Goal: Task Accomplishment & Management: Manage account settings

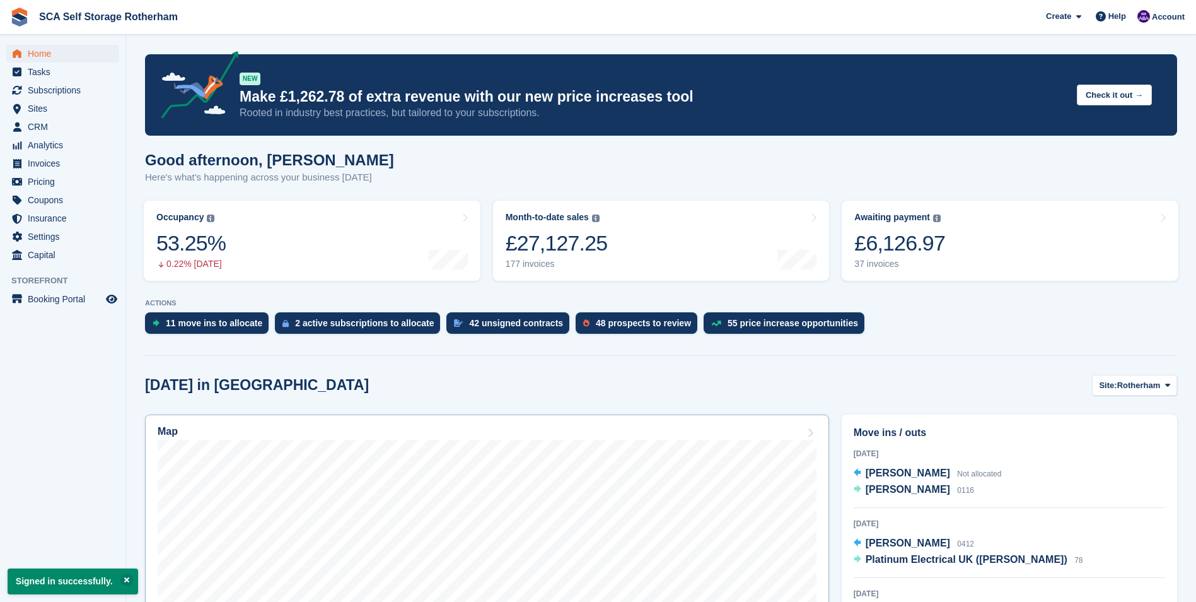
click at [360, 433] on div "Map" at bounding box center [487, 433] width 659 height 14
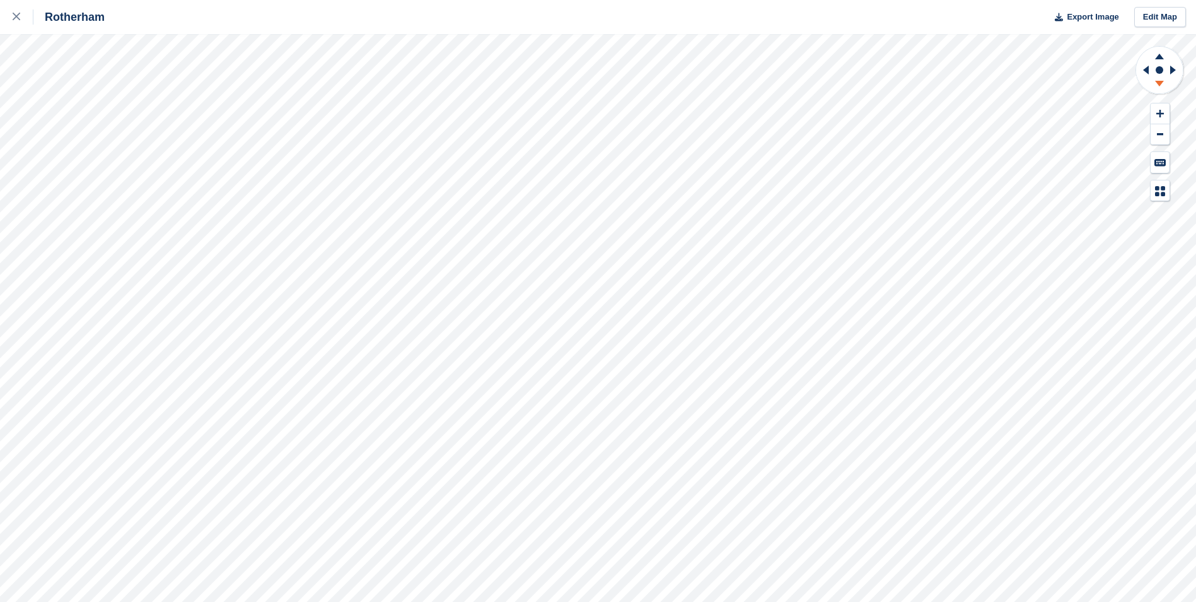
click at [1161, 86] on icon at bounding box center [1160, 86] width 33 height 16
click at [1144, 67] on icon at bounding box center [1145, 70] width 16 height 33
click at [1173, 67] on icon at bounding box center [1175, 70] width 16 height 33
click at [1162, 81] on icon at bounding box center [1160, 84] width 9 height 6
click at [1158, 54] on icon at bounding box center [1160, 55] width 33 height 16
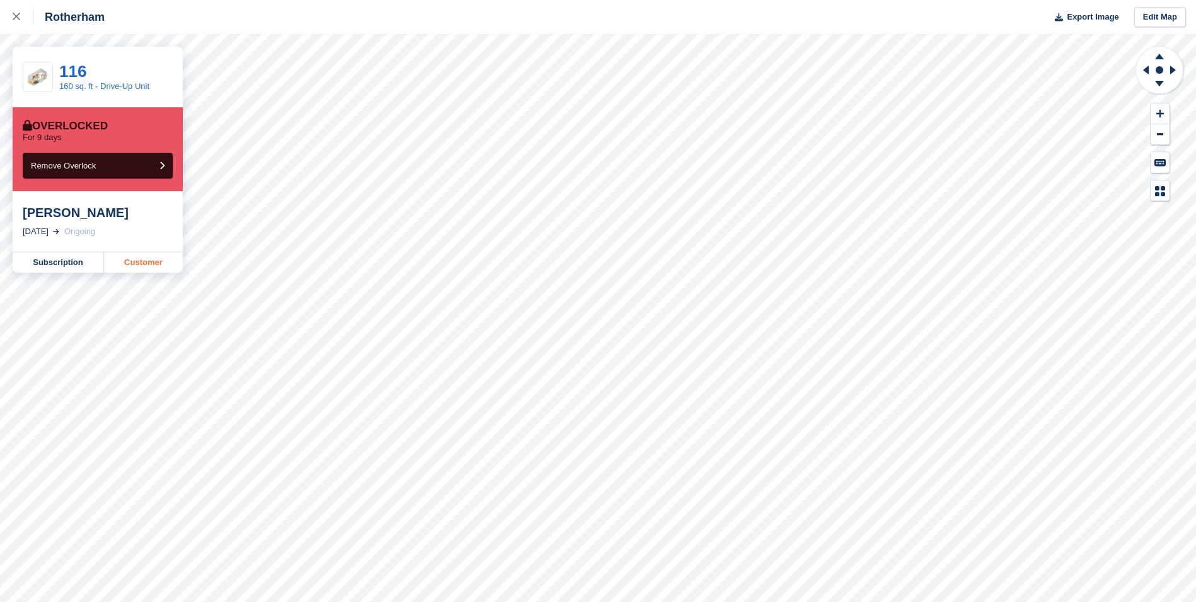
click at [136, 257] on link "Customer" at bounding box center [143, 262] width 79 height 20
click at [148, 264] on link "Customer" at bounding box center [143, 262] width 79 height 20
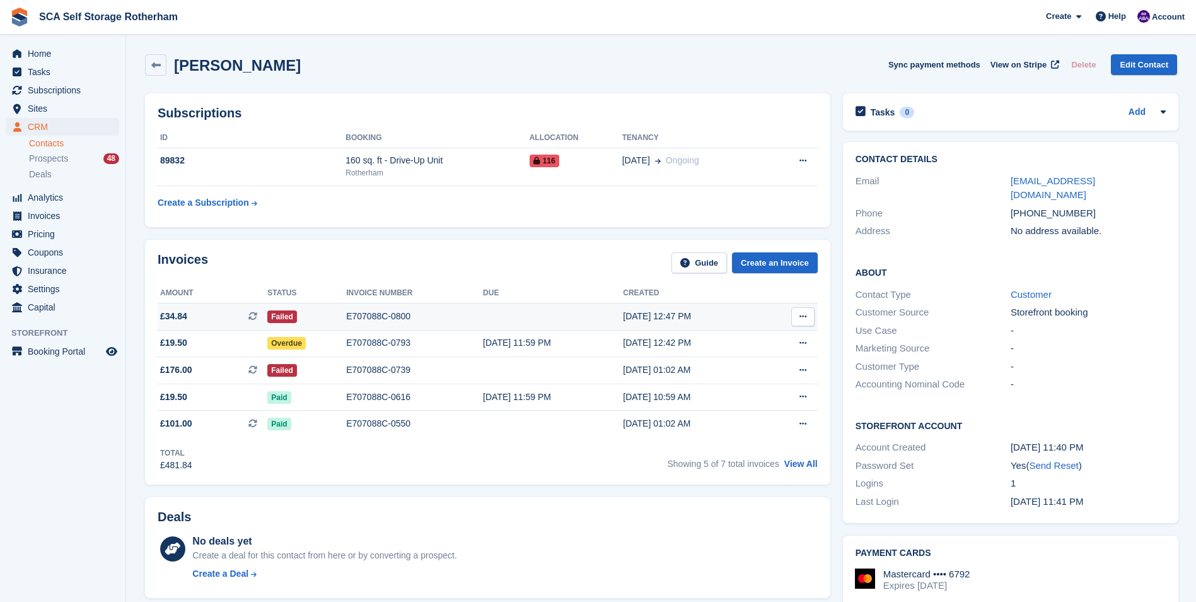
click at [385, 324] on td "E707088C-0800" at bounding box center [414, 316] width 137 height 27
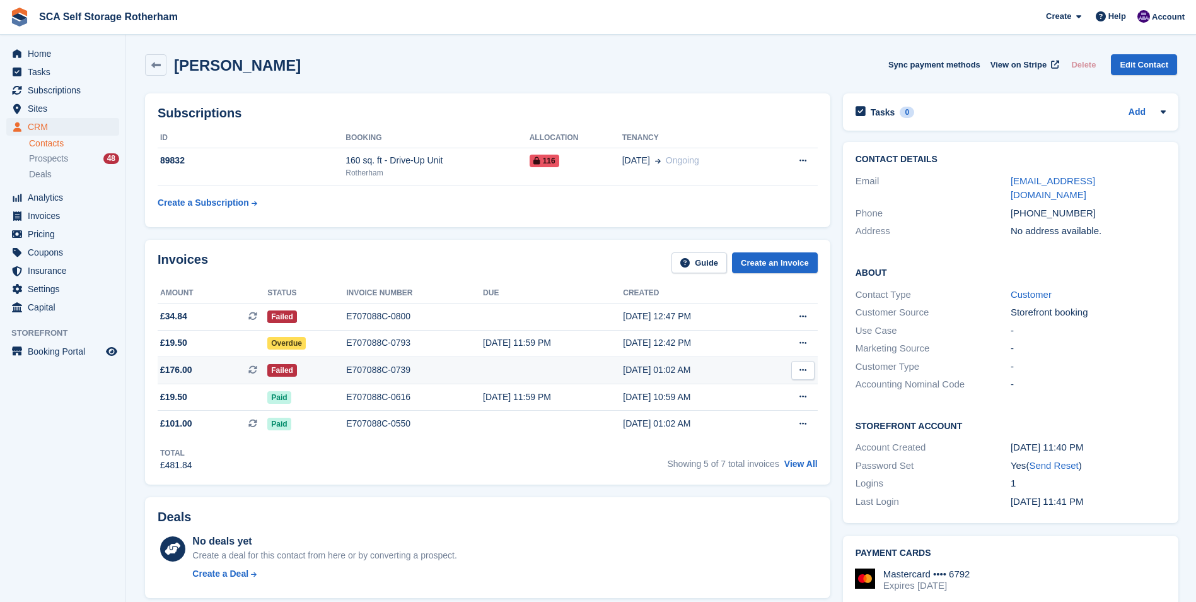
click at [406, 368] on div "E707088C-0739" at bounding box center [414, 369] width 137 height 13
drag, startPoint x: 1080, startPoint y: 201, endPoint x: 1027, endPoint y: 205, distance: 52.5
click at [1027, 206] on div "[PHONE_NUMBER]" at bounding box center [1088, 213] width 155 height 15
click at [295, 257] on div "Invoices Guide Create an Invoice" at bounding box center [488, 266] width 660 height 28
click at [371, 84] on div "Shaazab Shukar Sync payment methods View on Stripe Delete Edit Contact" at bounding box center [661, 67] width 1045 height 39
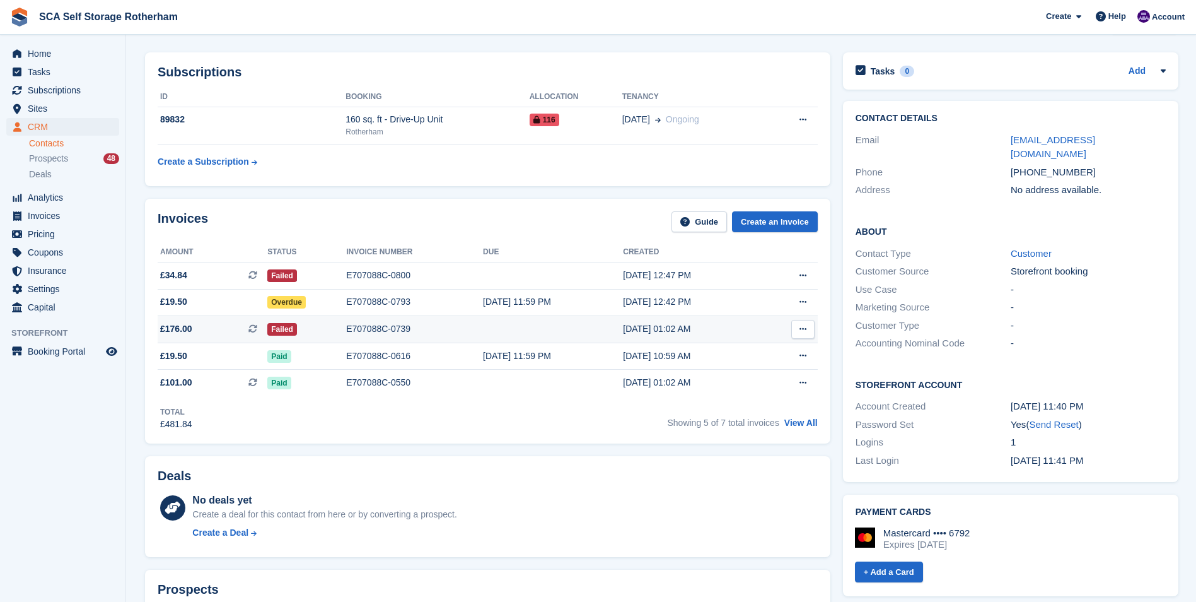
scroll to position [63, 0]
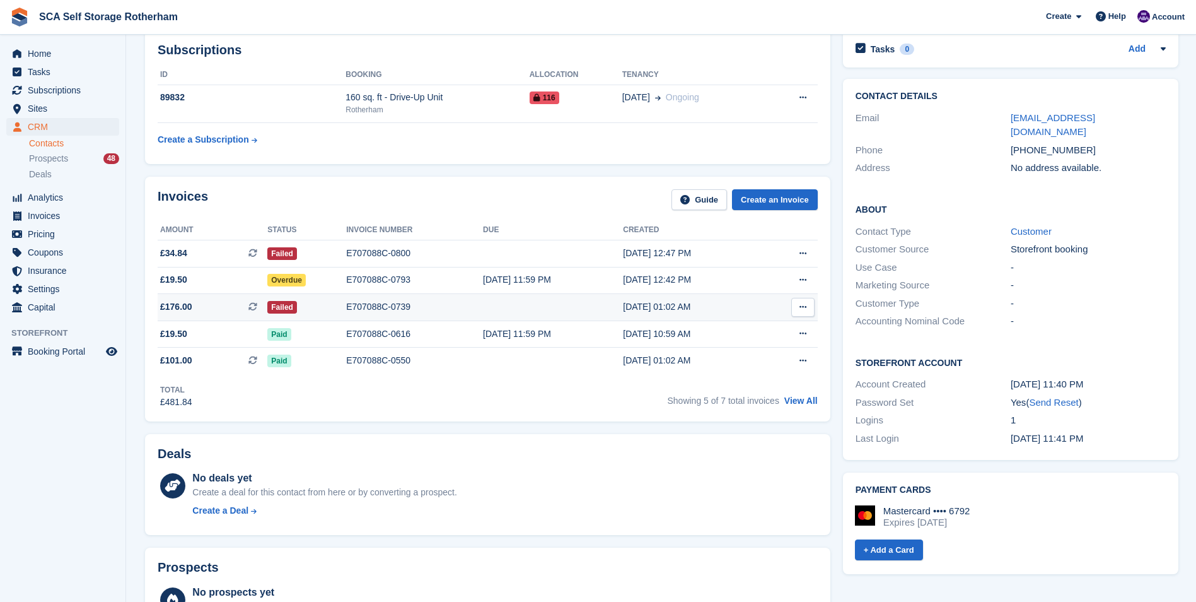
click at [385, 310] on div "E707088C-0739" at bounding box center [414, 306] width 137 height 13
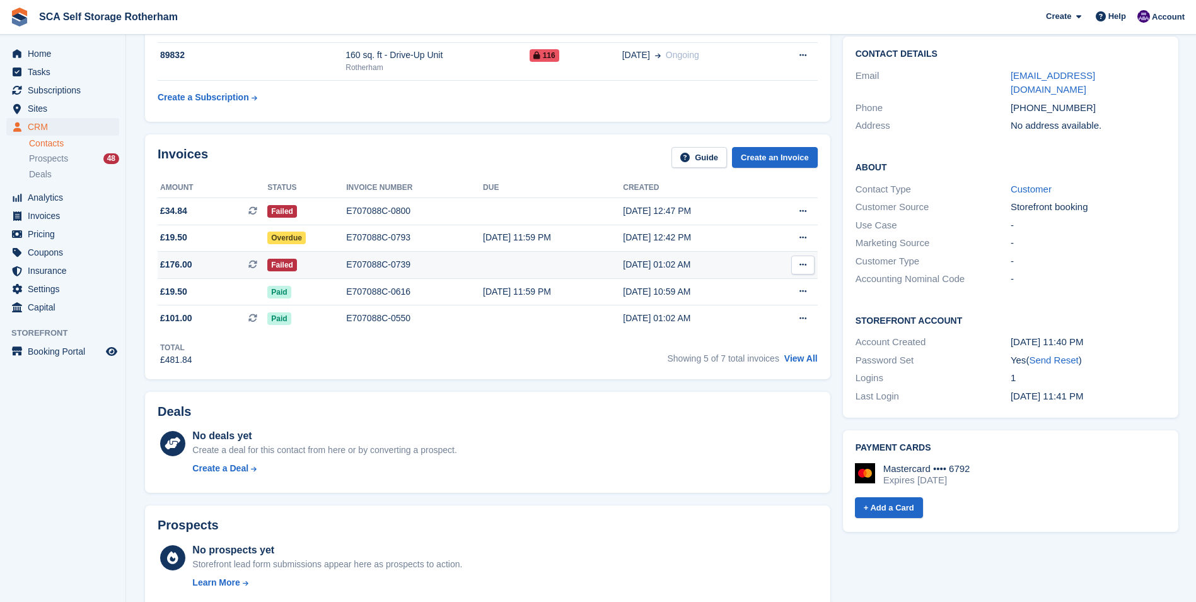
scroll to position [126, 0]
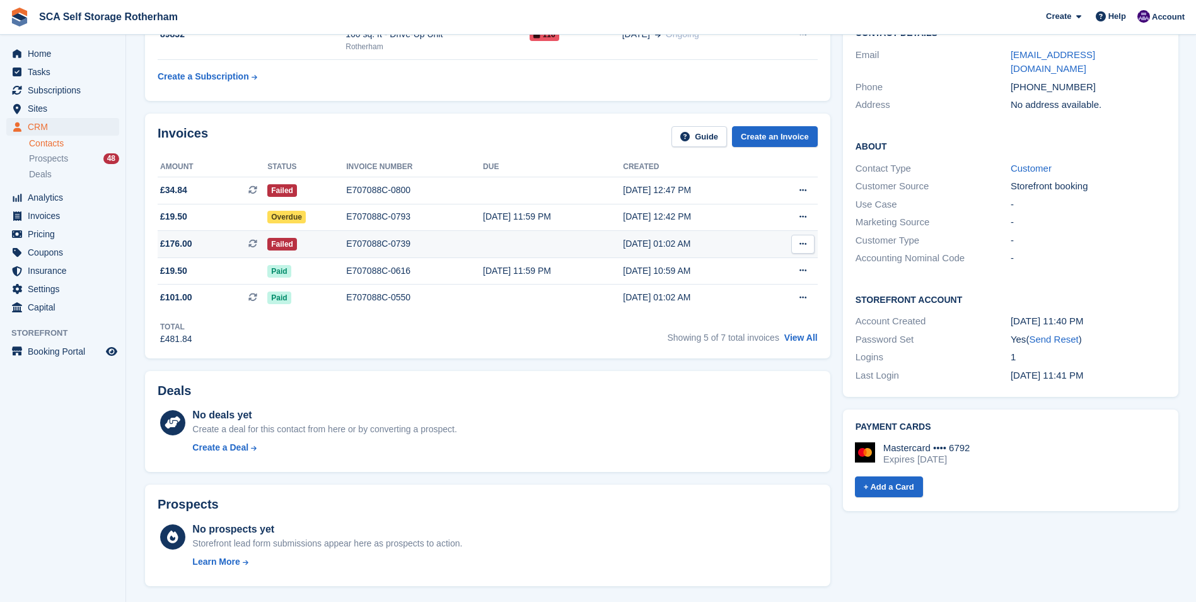
click at [368, 240] on div "E707088C-0739" at bounding box center [414, 243] width 137 height 13
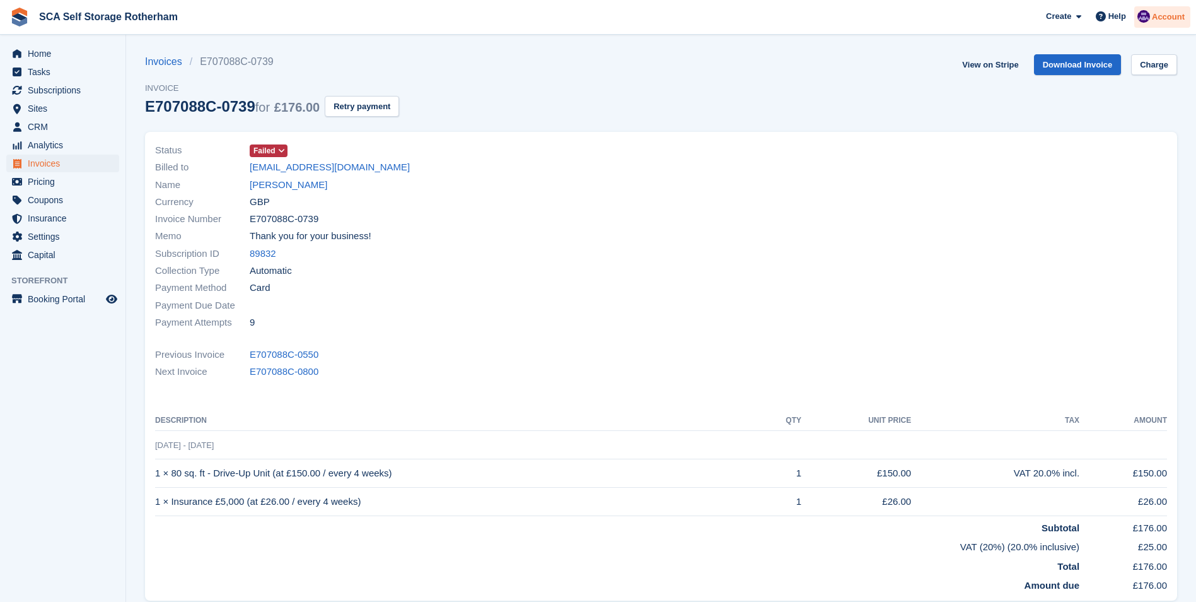
click at [1161, 22] on span "Account" at bounding box center [1168, 17] width 33 height 13
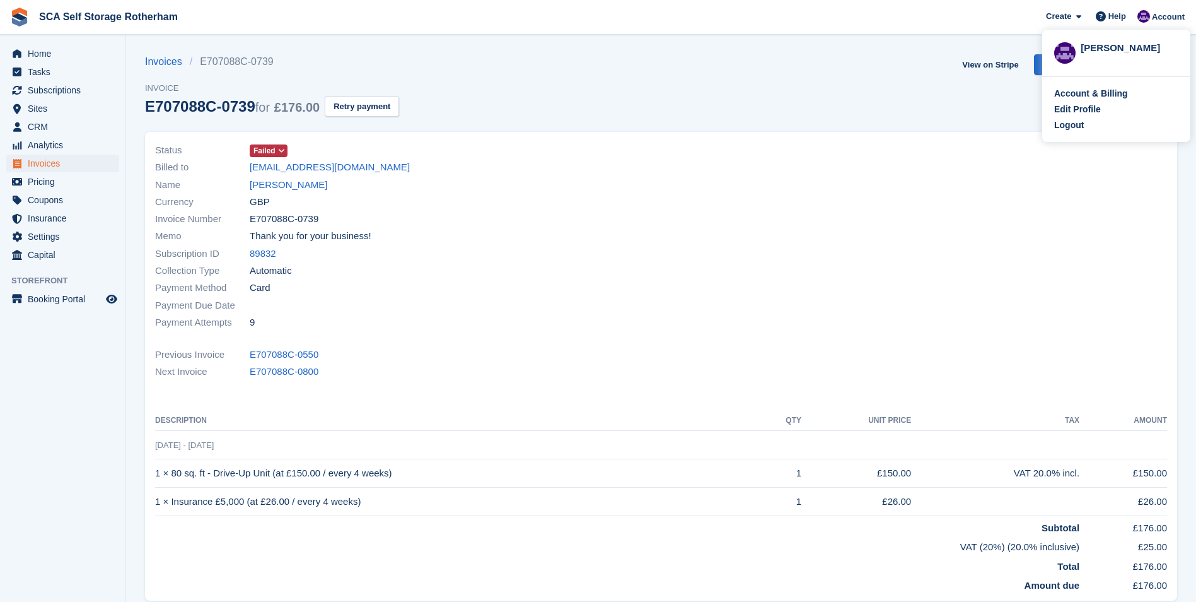
click at [1079, 133] on div "Account & Billing Edit Profile Logout" at bounding box center [1117, 109] width 148 height 65
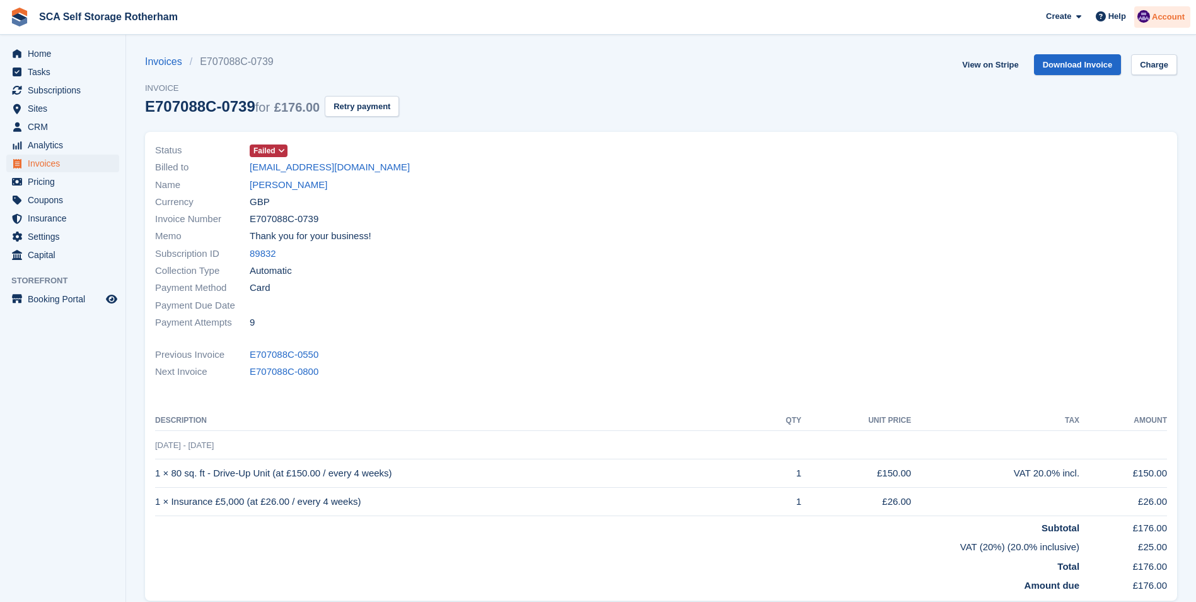
click at [1156, 9] on div "Account" at bounding box center [1163, 17] width 56 height 22
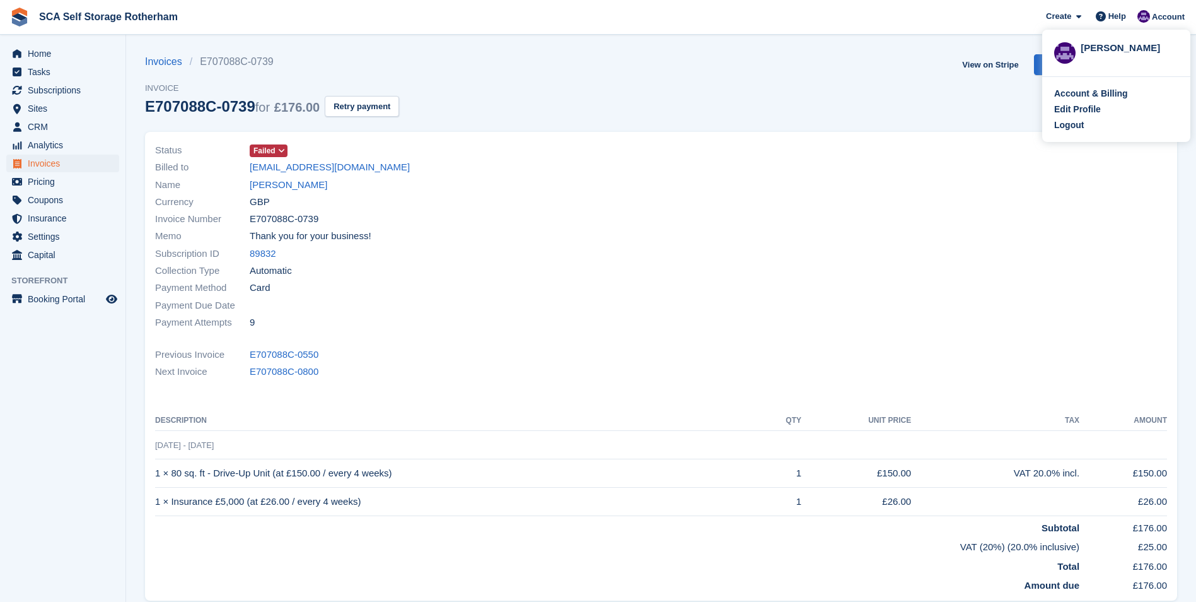
click at [849, 73] on div "Invoices E707088C-0739 Invoice E707088C-0739 for £176.00 Retry payment View on …" at bounding box center [661, 93] width 1033 height 78
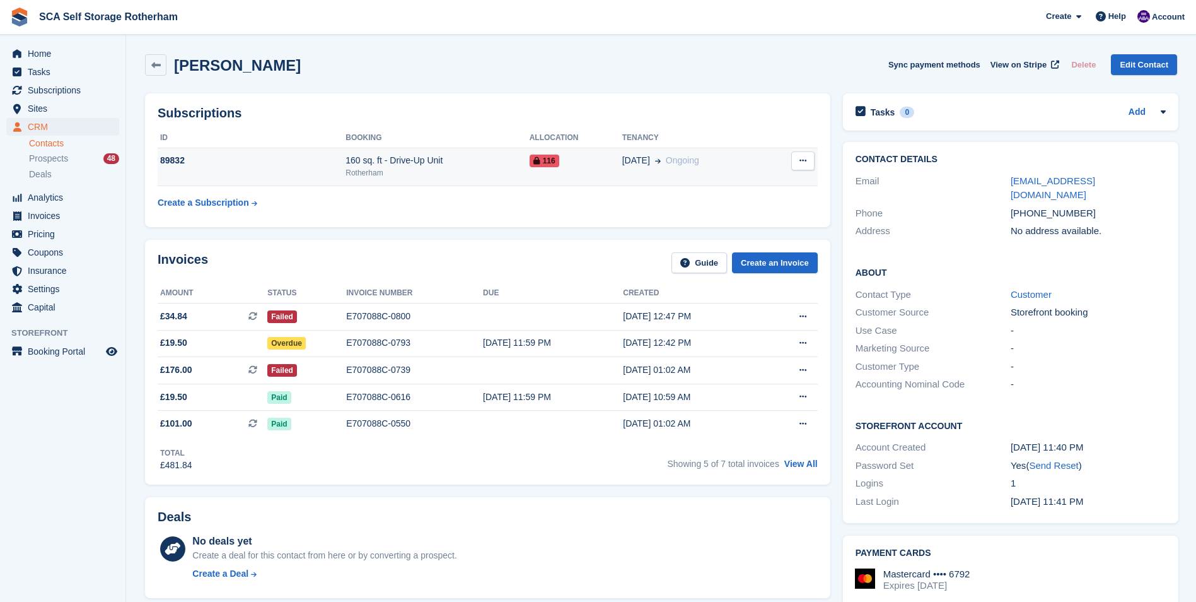
click at [658, 176] on td "[DATE] Ongoing" at bounding box center [696, 167] width 146 height 38
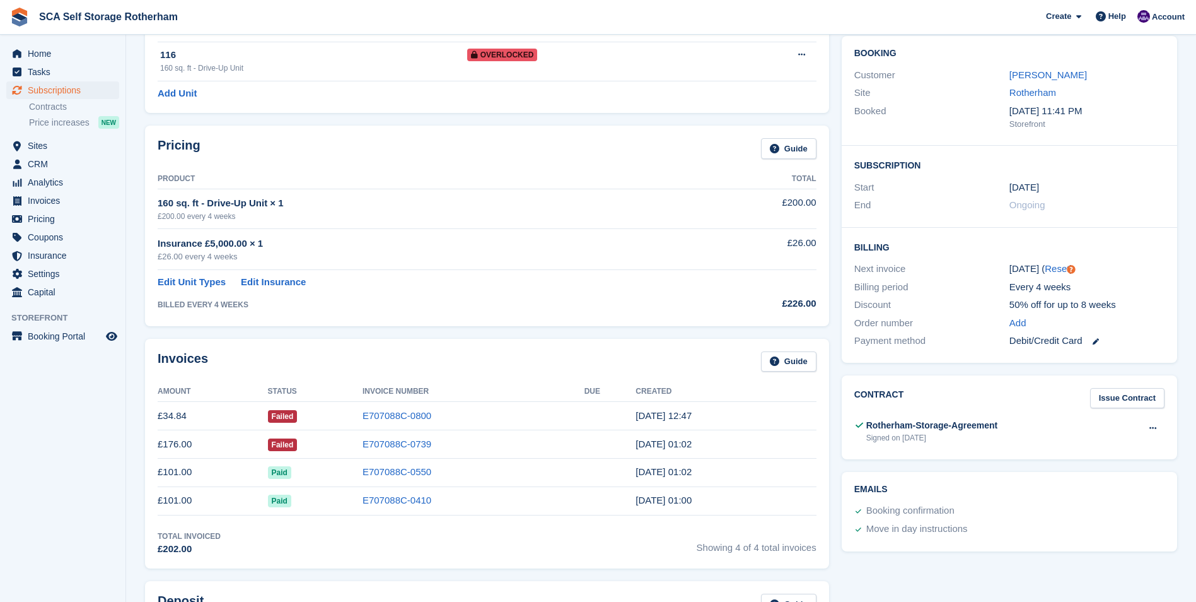
scroll to position [126, 0]
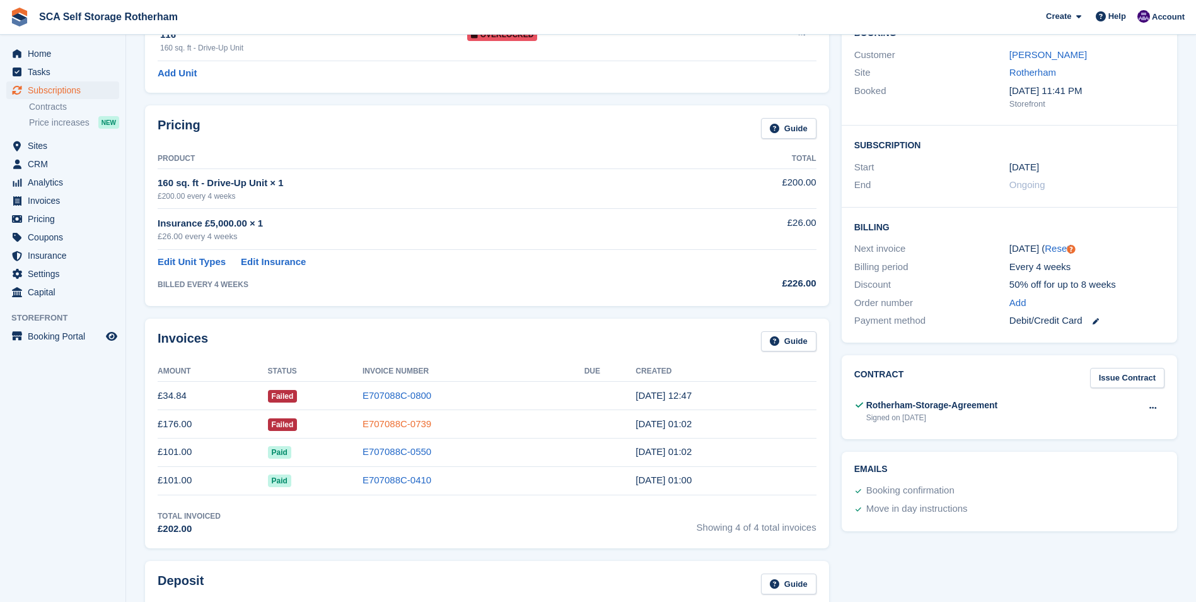
click at [404, 427] on link "E707088C-0739" at bounding box center [397, 423] width 69 height 11
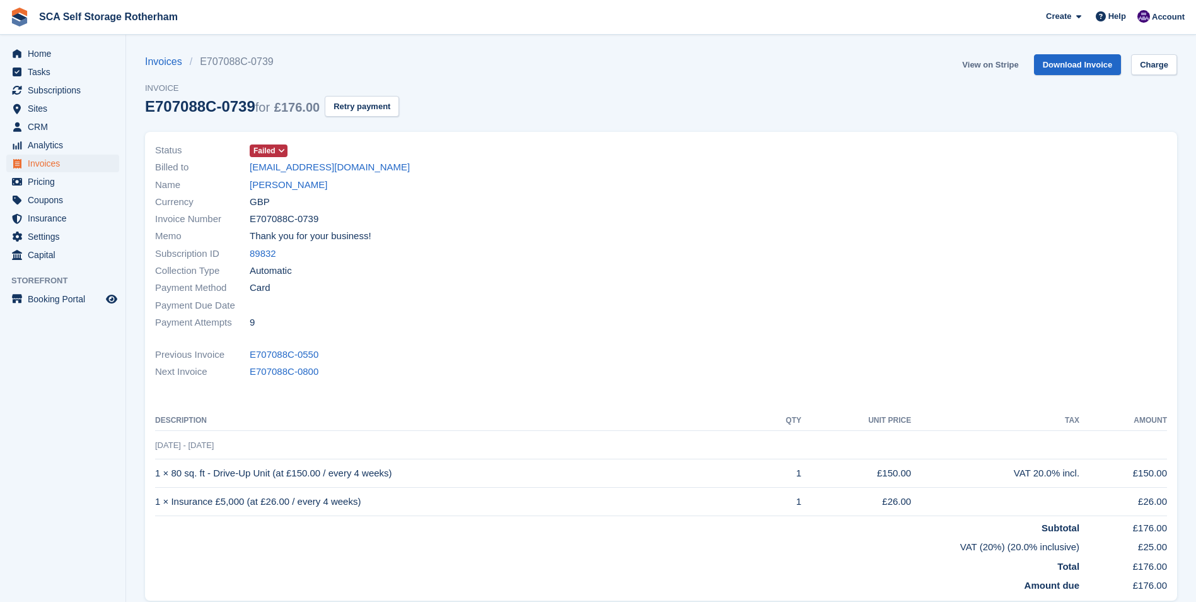
click at [992, 64] on link "View on Stripe" at bounding box center [990, 64] width 66 height 21
click at [293, 190] on link "[PERSON_NAME]" at bounding box center [289, 185] width 78 height 15
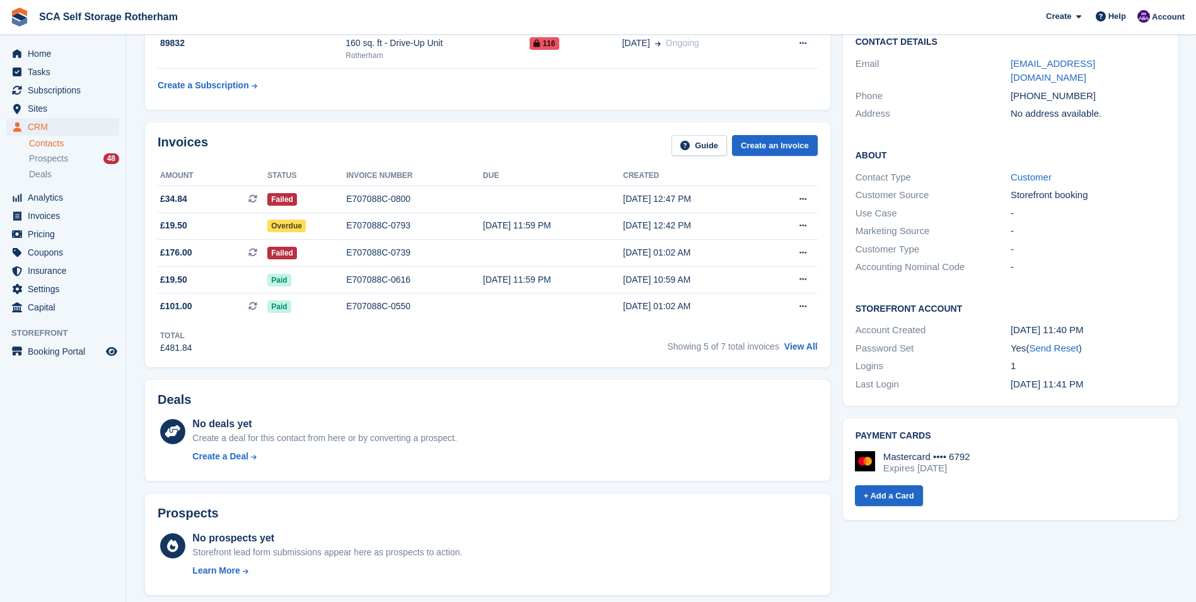
scroll to position [126, 0]
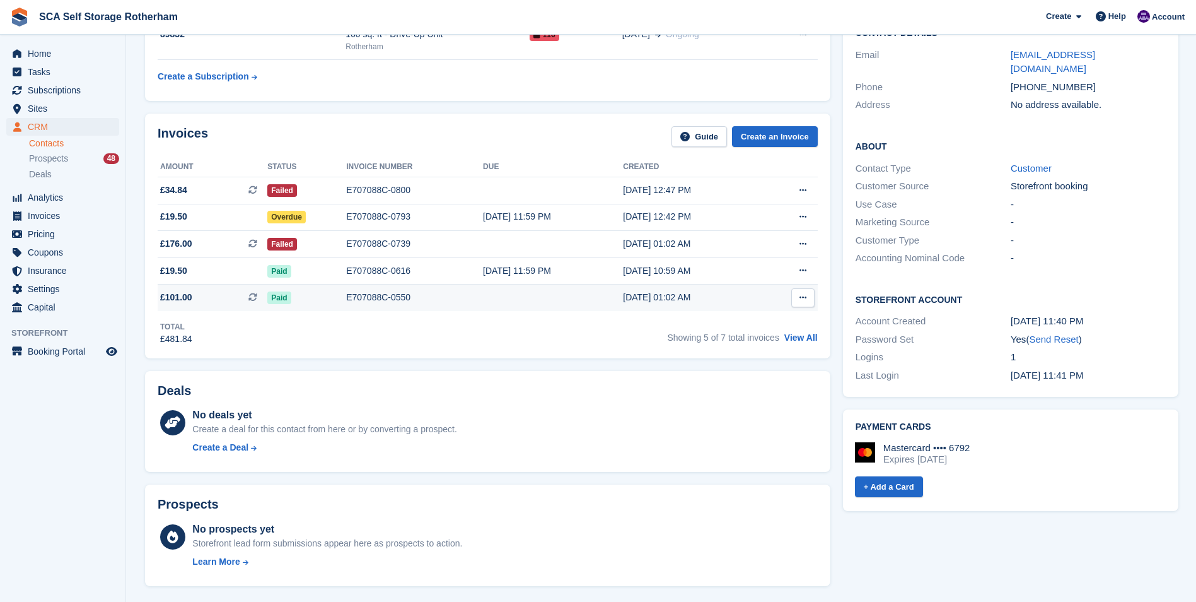
click at [372, 293] on div "E707088C-0550" at bounding box center [414, 297] width 137 height 13
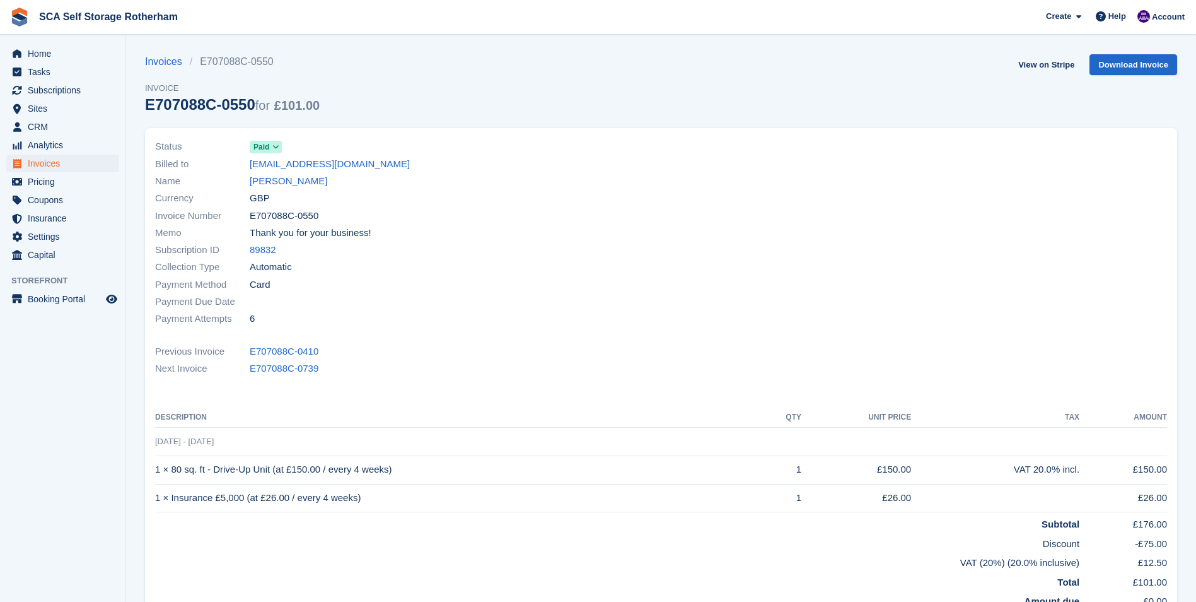
scroll to position [63, 0]
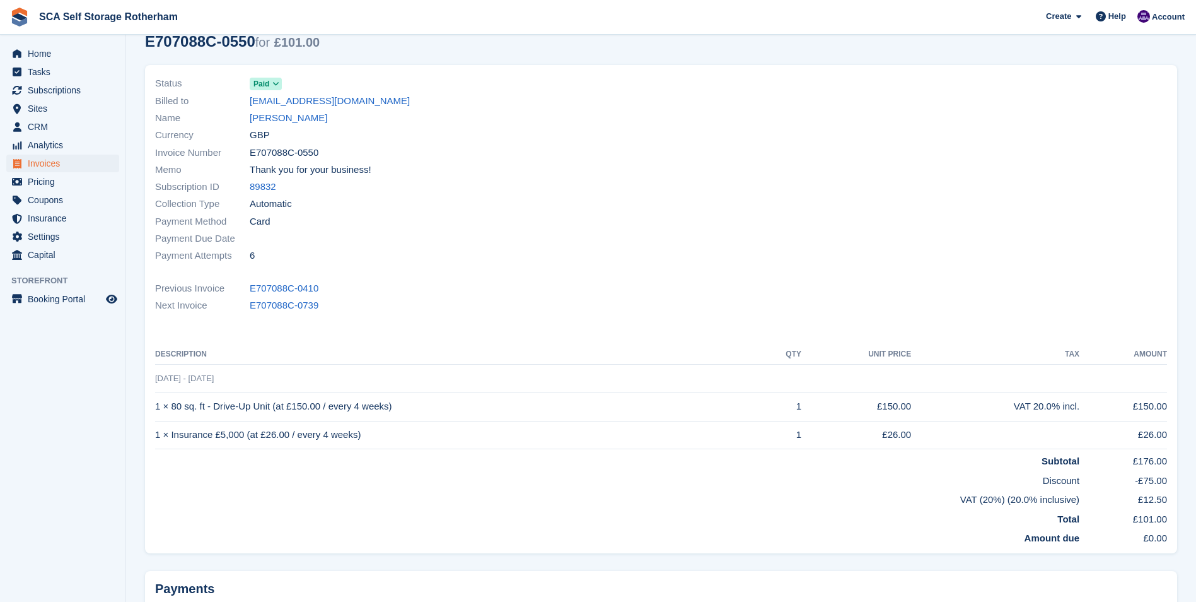
click at [636, 223] on div "Payment Method Card" at bounding box center [404, 221] width 499 height 17
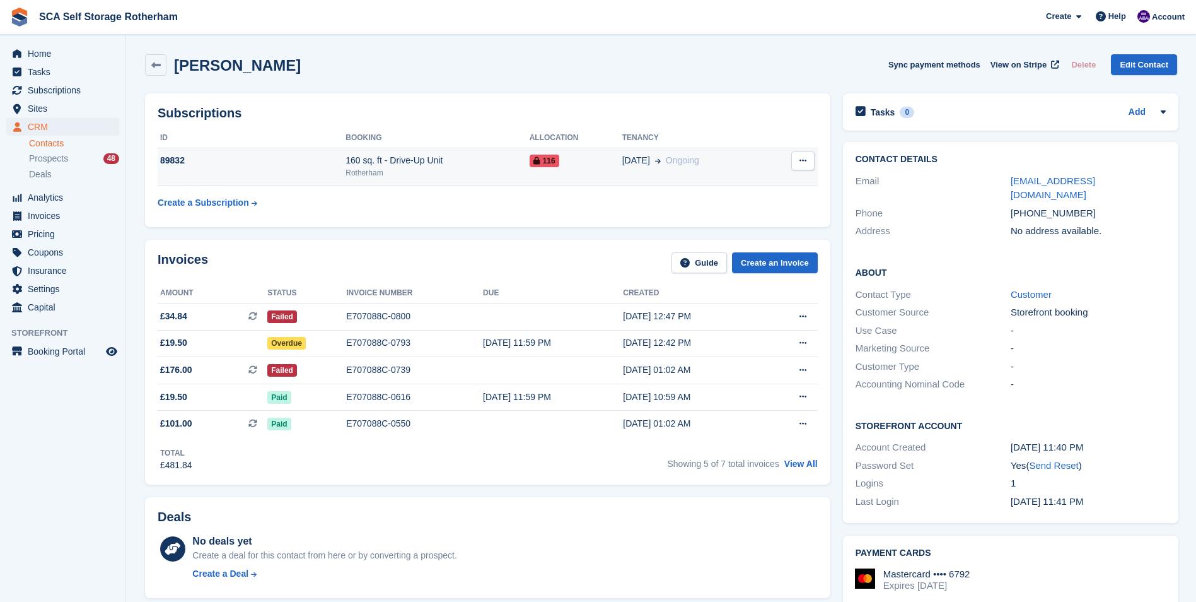
click at [432, 173] on div "Rotherham" at bounding box center [438, 172] width 184 height 11
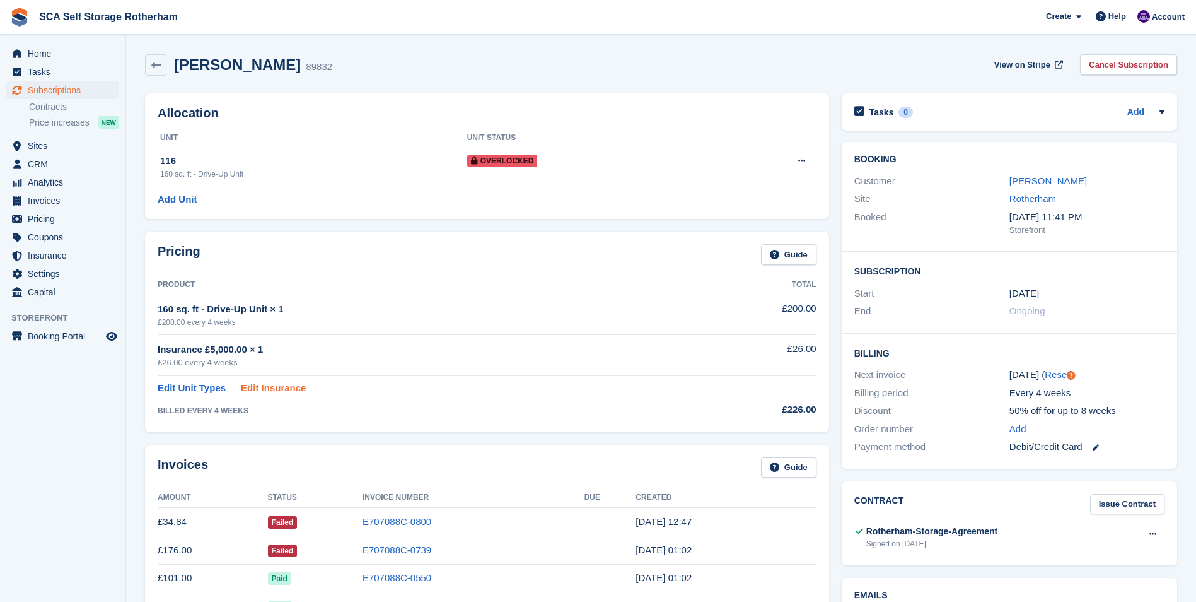
click at [247, 389] on link "Edit Insurance" at bounding box center [273, 388] width 65 height 15
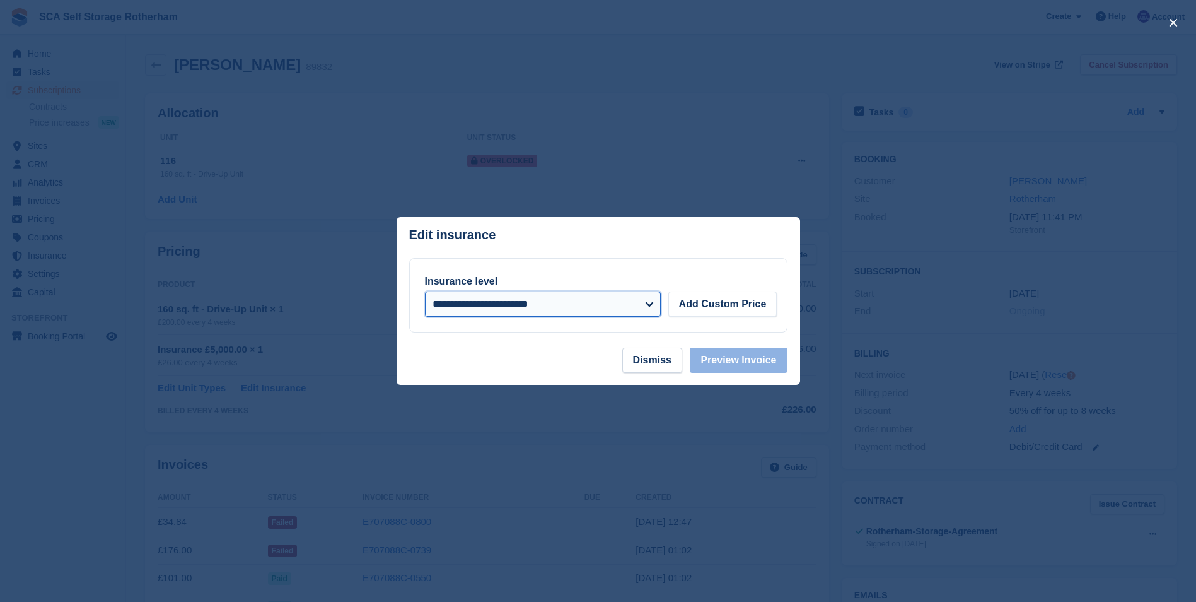
click at [496, 310] on select "**********" at bounding box center [543, 303] width 236 height 25
click at [489, 358] on footer "Dismiss Preview Invoice" at bounding box center [599, 366] width 404 height 37
click at [654, 366] on button "Dismiss" at bounding box center [653, 360] width 60 height 25
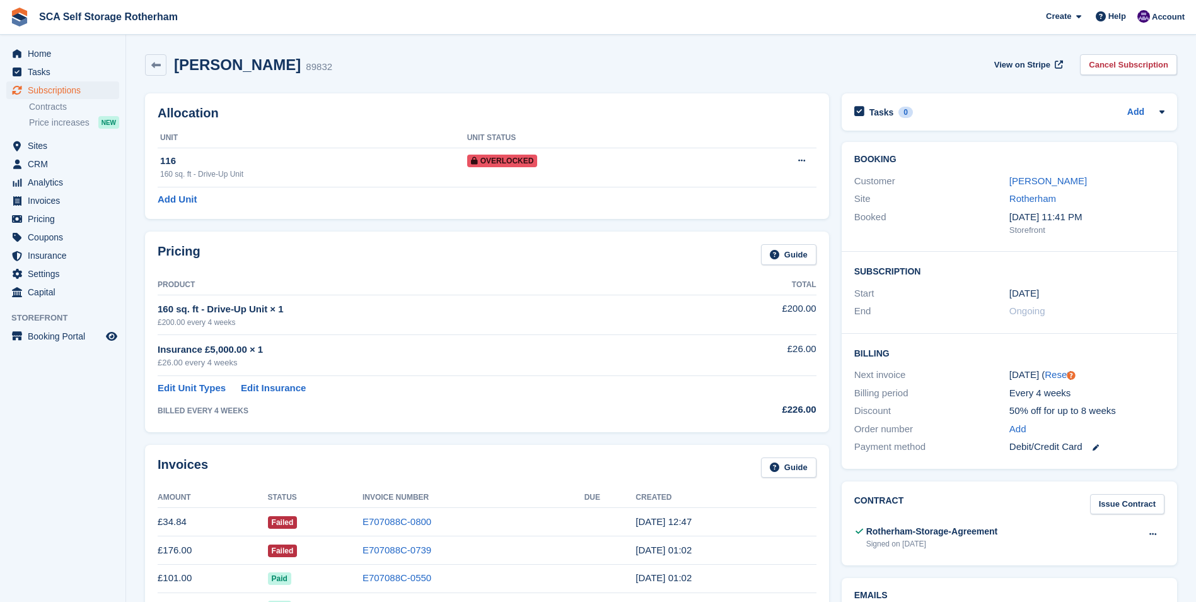
click at [197, 379] on td "Edit Unit Types Edit Insurance" at bounding box center [425, 386] width 535 height 20
click at [195, 387] on link "Edit Unit Types" at bounding box center [192, 388] width 68 height 15
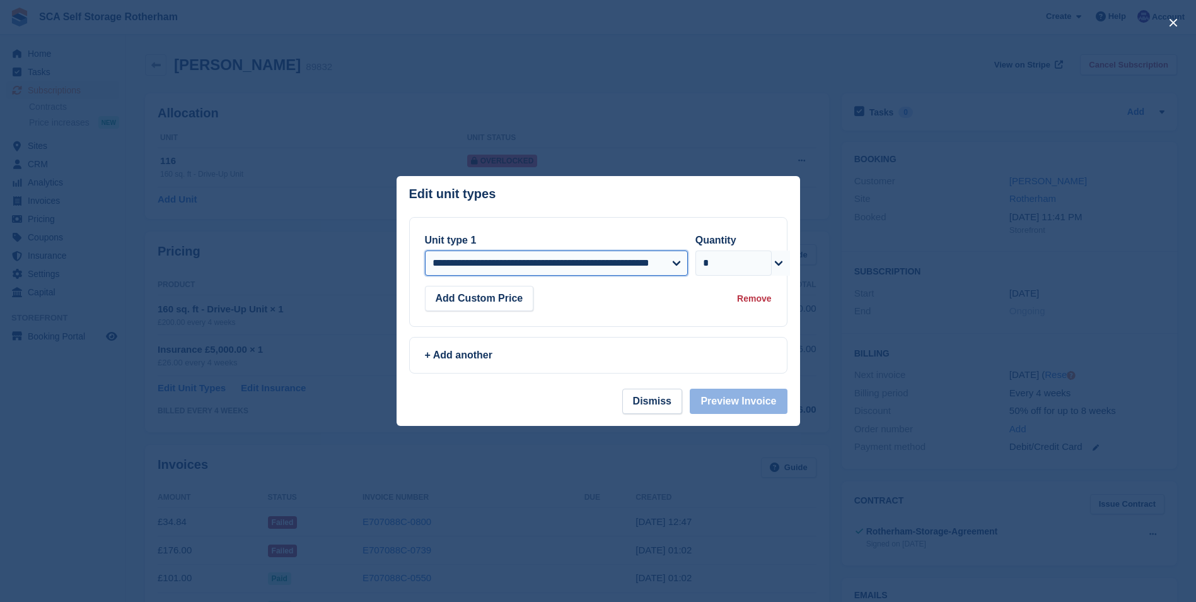
click at [465, 267] on select "**********" at bounding box center [556, 262] width 263 height 25
select select "*****"
click at [425, 250] on select "**********" at bounding box center [556, 262] width 263 height 25
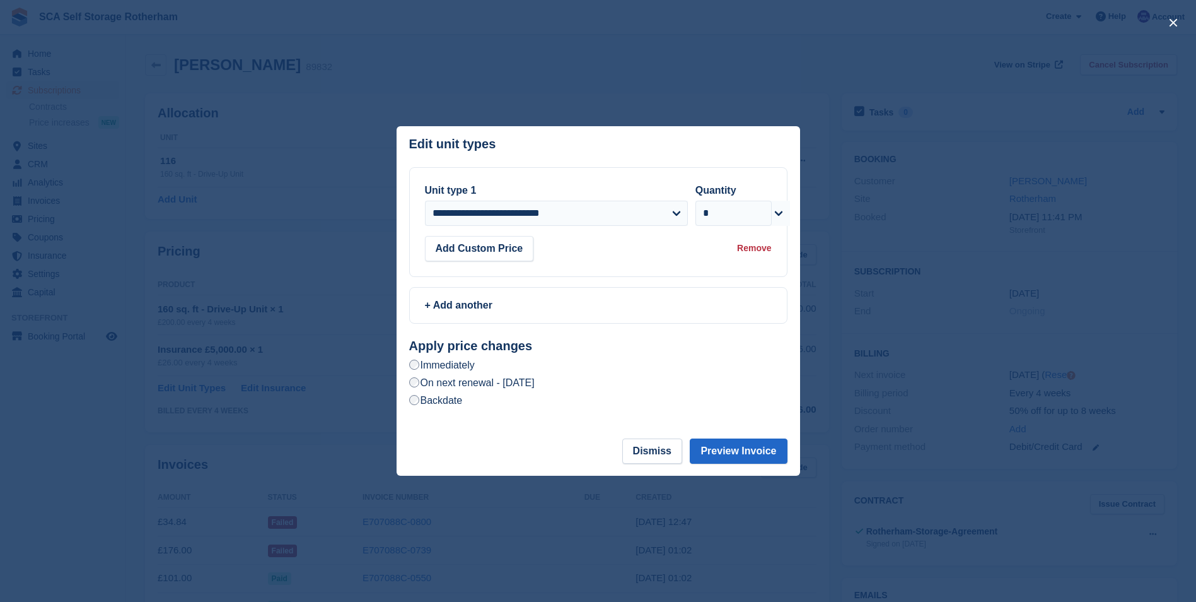
click at [442, 402] on label "Backdate" at bounding box center [436, 400] width 54 height 13
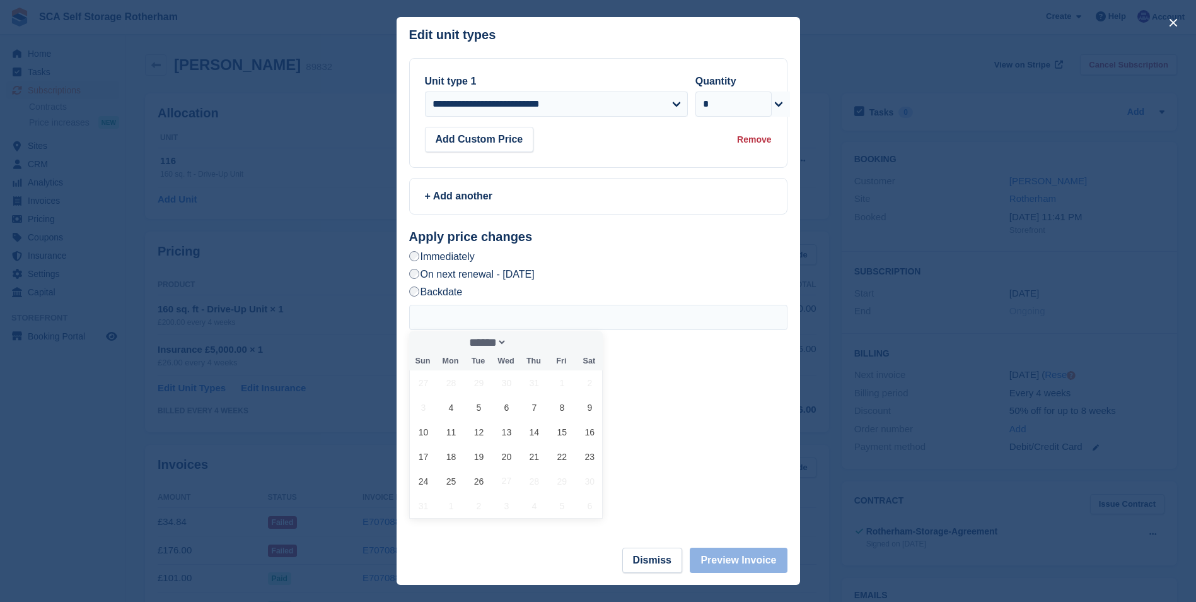
click at [307, 247] on div at bounding box center [598, 301] width 1196 height 602
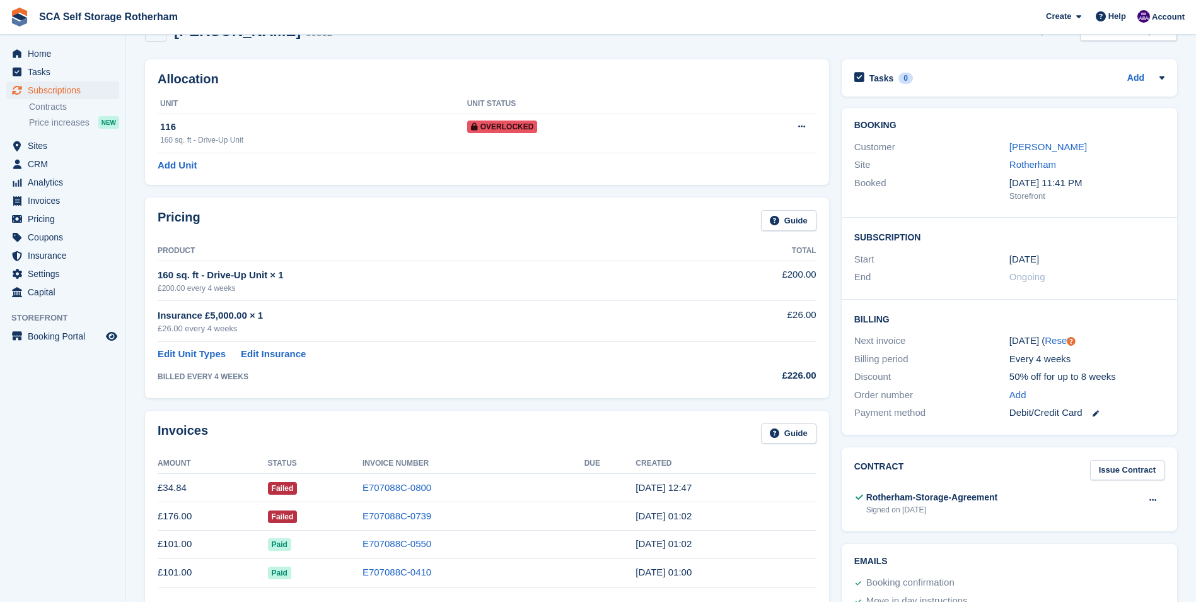
scroll to position [63, 0]
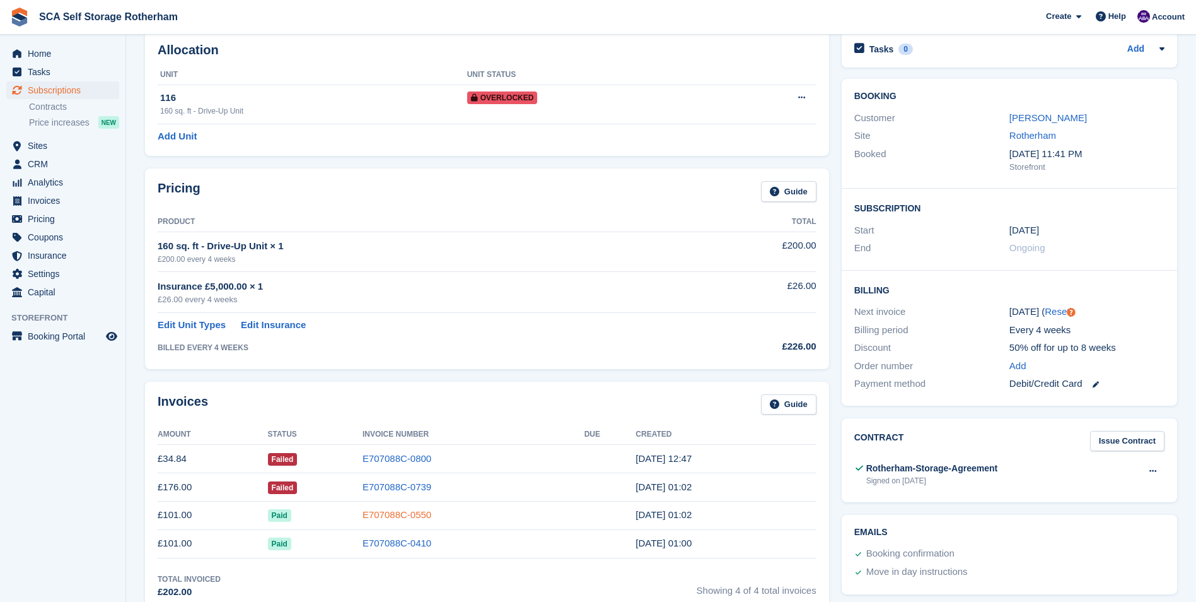
click at [390, 516] on link "E707088C-0550" at bounding box center [397, 514] width 69 height 11
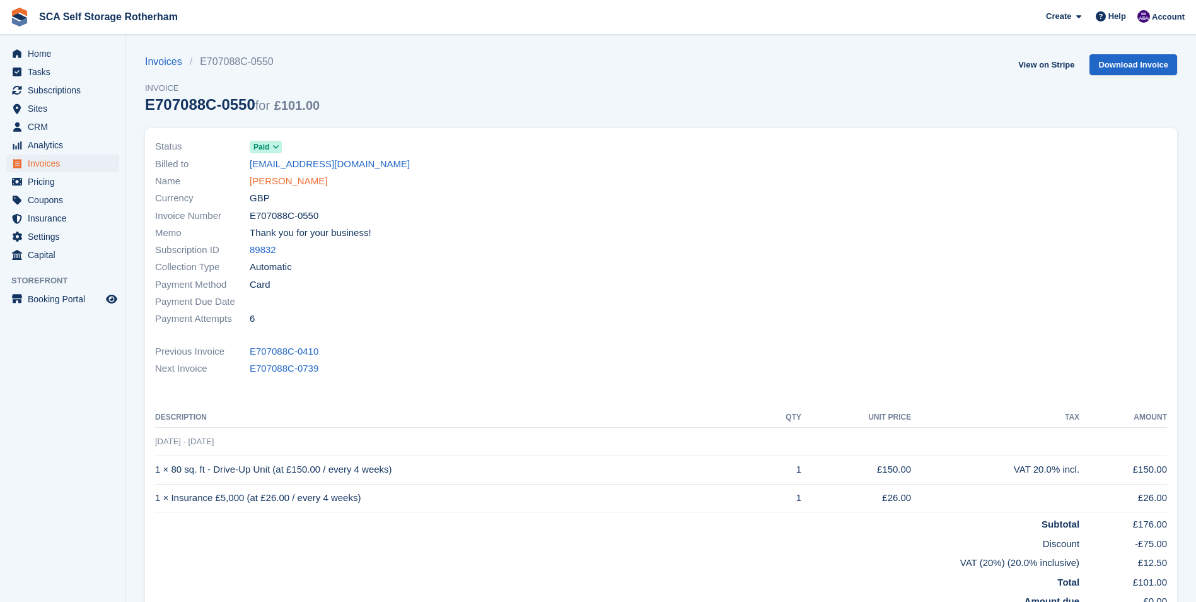
click at [271, 178] on link "[PERSON_NAME]" at bounding box center [289, 181] width 78 height 15
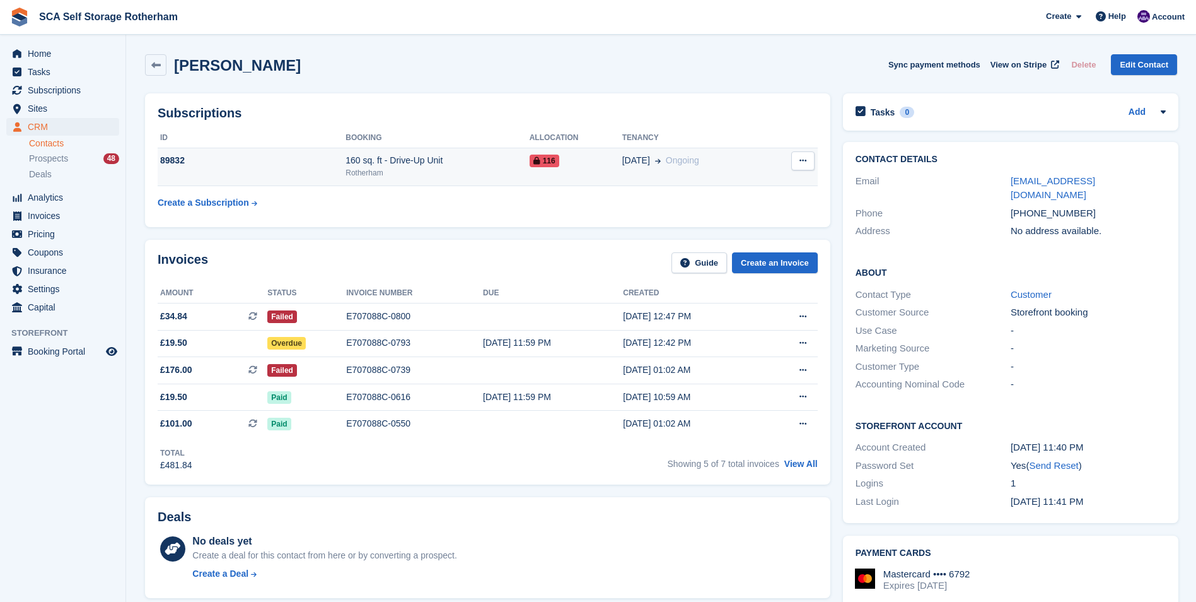
click at [316, 155] on div "89832" at bounding box center [252, 160] width 188 height 13
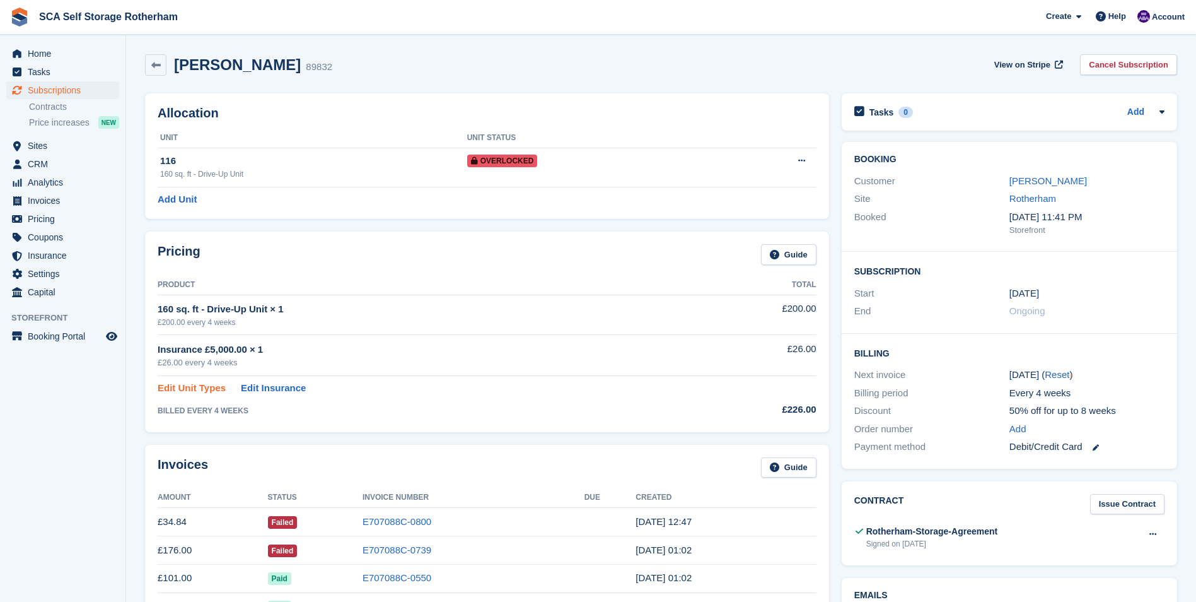
click at [207, 386] on link "Edit Unit Types" at bounding box center [192, 388] width 68 height 15
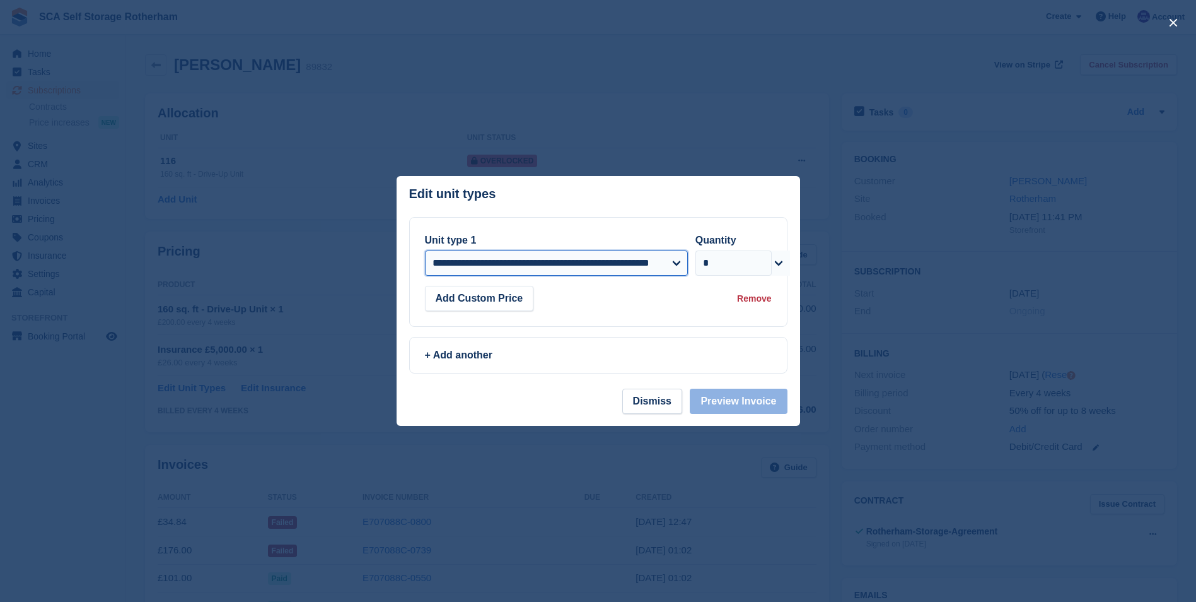
click at [493, 271] on select "**********" at bounding box center [556, 262] width 263 height 25
select select "*****"
click at [425, 250] on select "**********" at bounding box center [556, 262] width 263 height 25
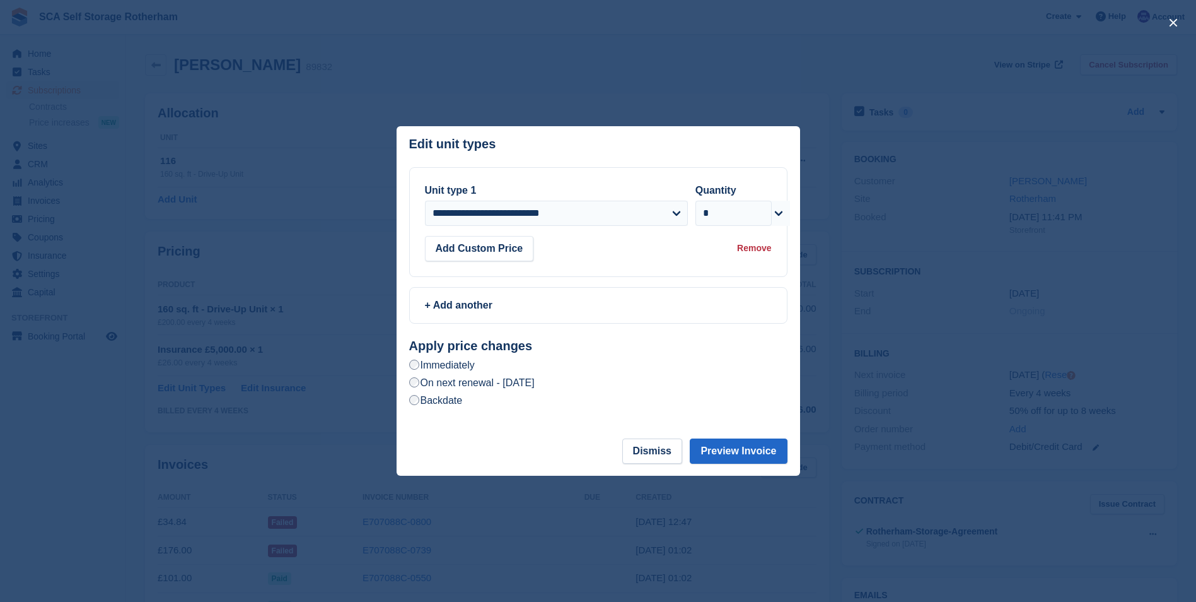
click at [456, 406] on label "Backdate" at bounding box center [436, 400] width 54 height 13
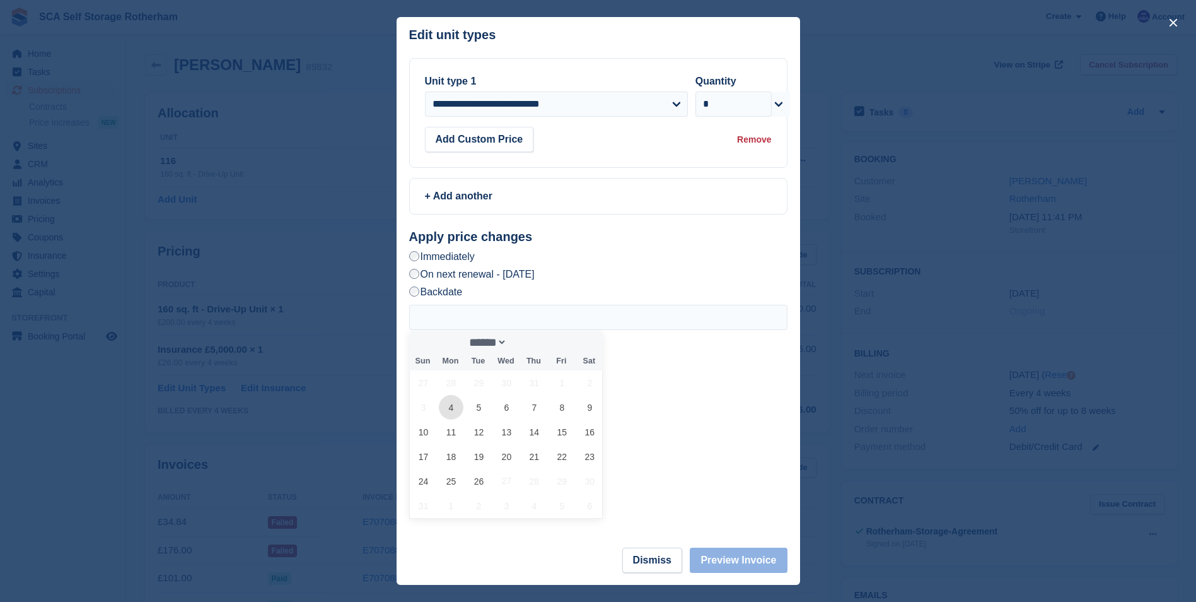
click at [455, 408] on span "4" at bounding box center [451, 407] width 25 height 25
type input "**********"
click at [730, 567] on button "Preview Invoice" at bounding box center [738, 559] width 97 height 25
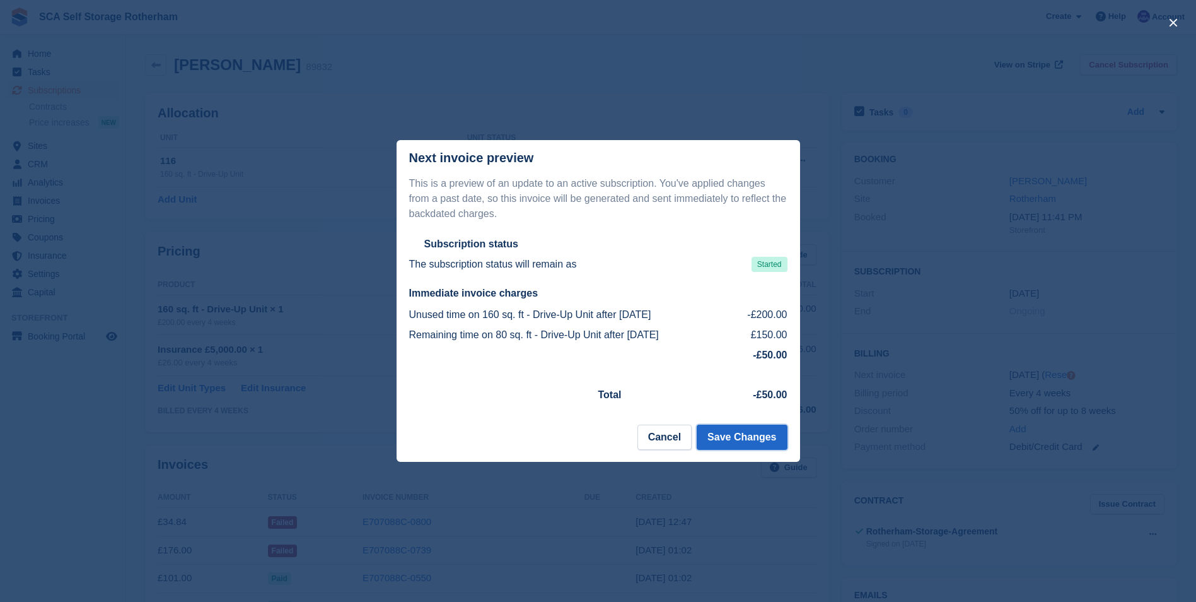
click at [762, 445] on button "Save Changes" at bounding box center [742, 436] width 90 height 25
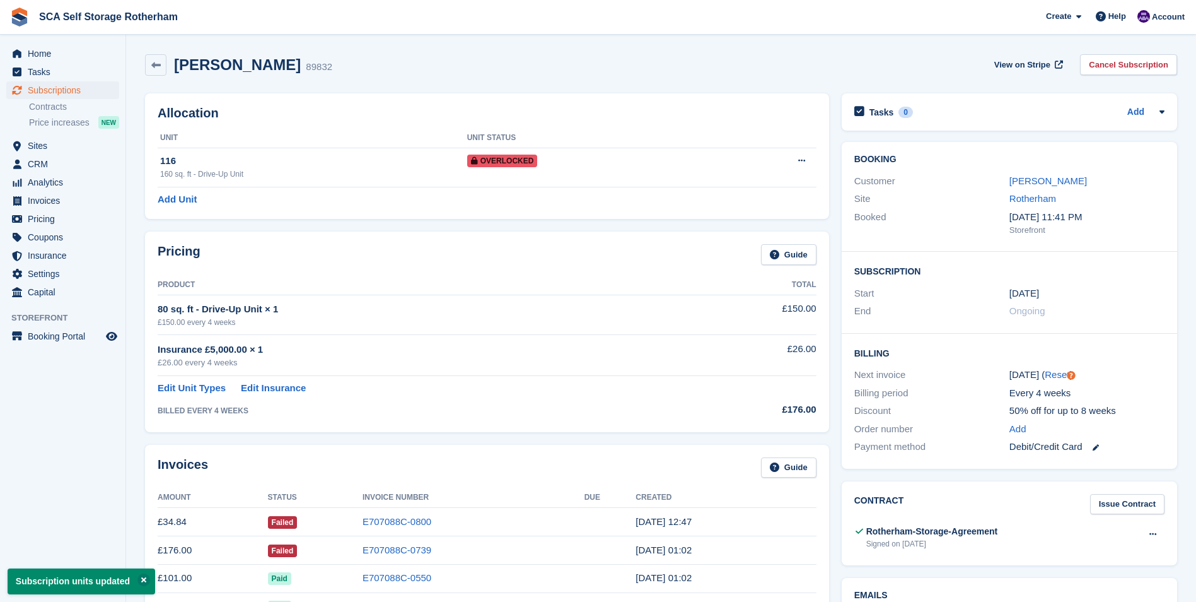
scroll to position [63, 0]
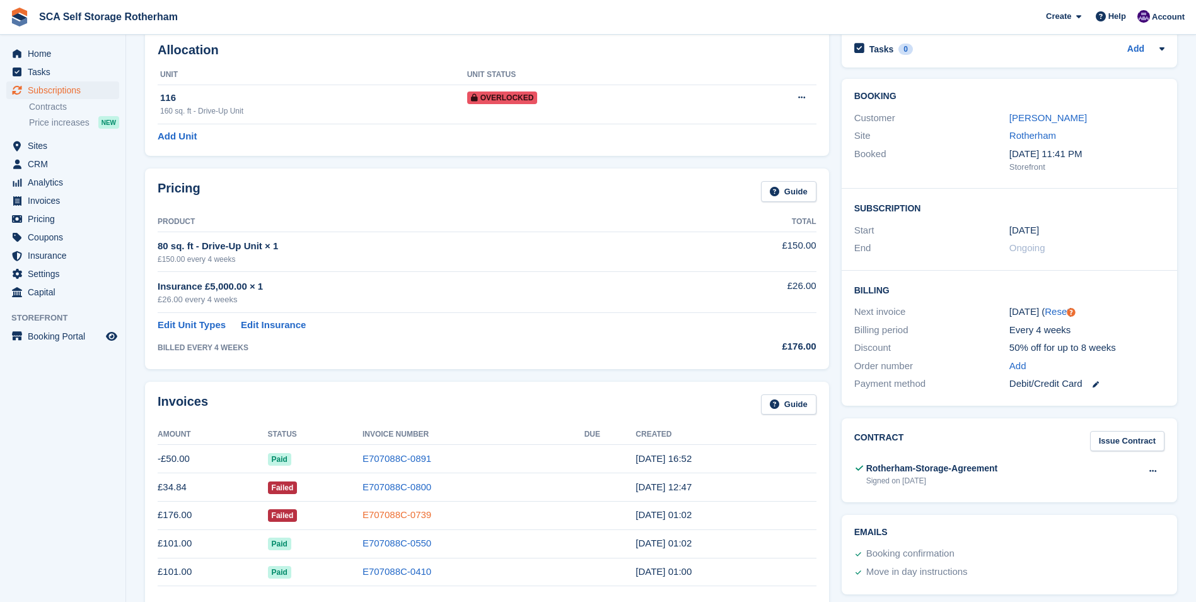
click at [405, 518] on link "E707088C-0739" at bounding box center [397, 514] width 69 height 11
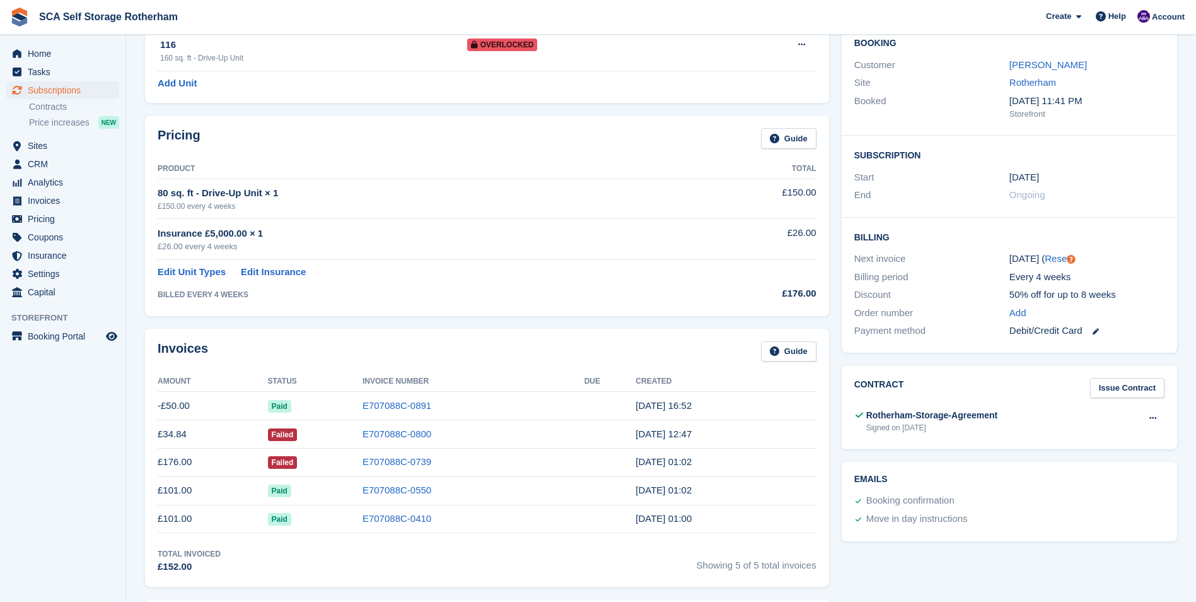
scroll to position [189, 0]
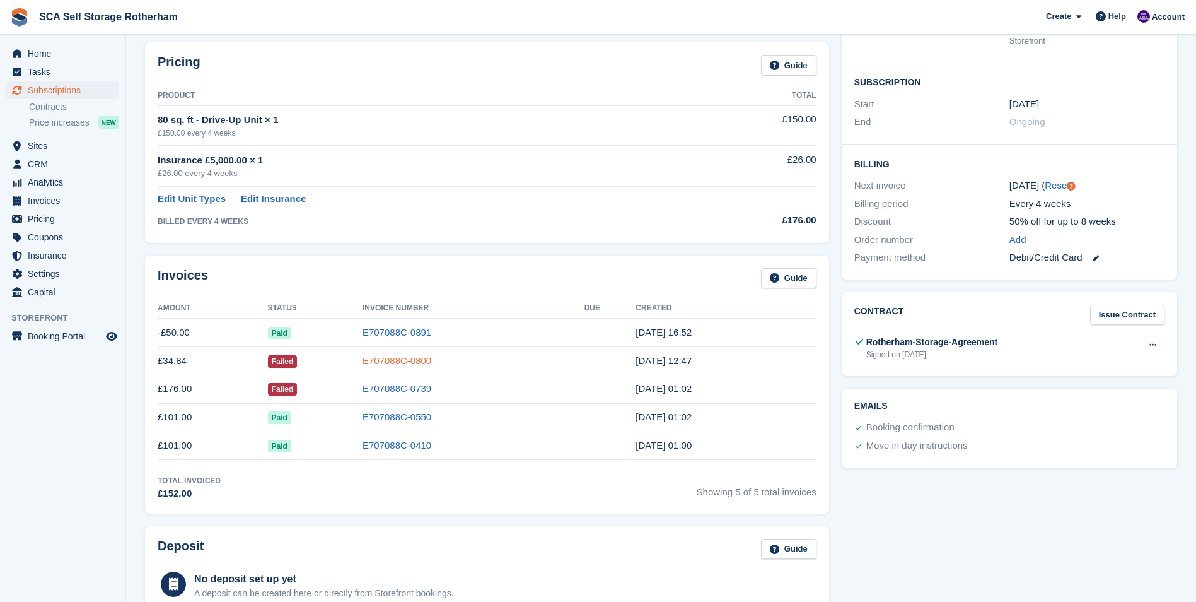
click at [380, 361] on link "E707088C-0800" at bounding box center [397, 360] width 69 height 11
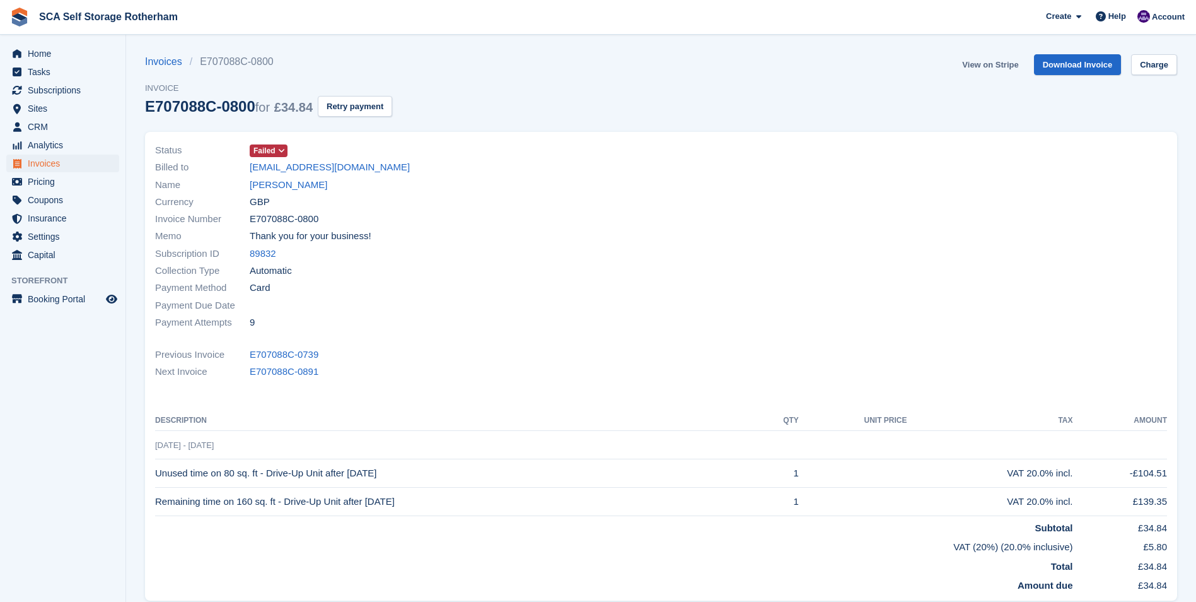
click at [986, 66] on link "View on Stripe" at bounding box center [990, 64] width 66 height 21
click at [263, 148] on span "Failed" at bounding box center [265, 150] width 22 height 11
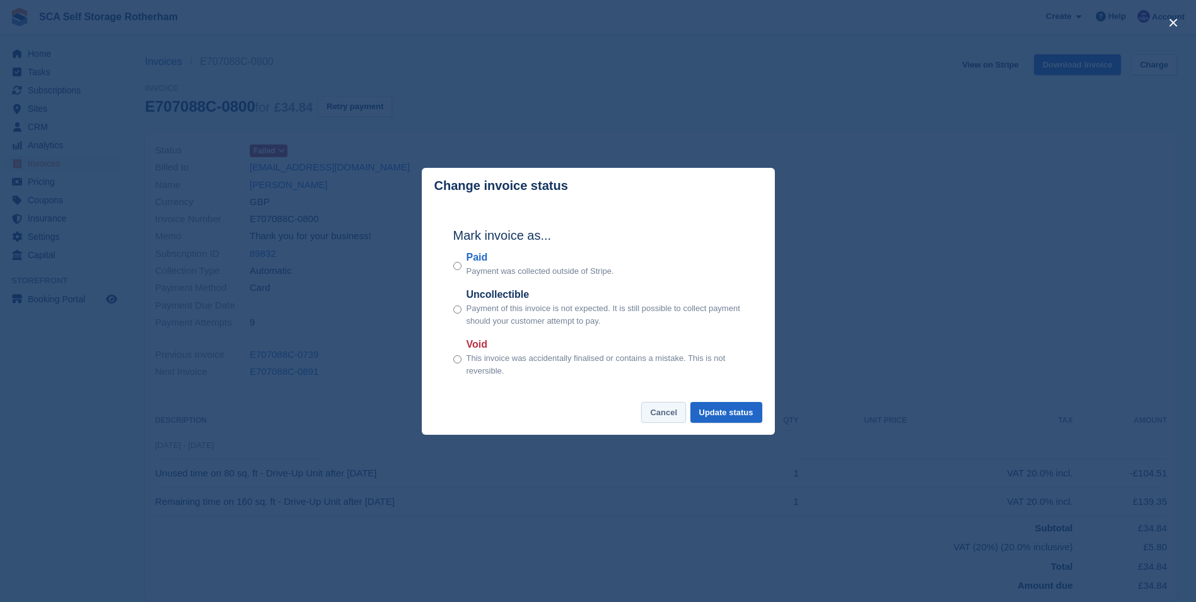
click at [657, 414] on button "Cancel" at bounding box center [663, 412] width 45 height 21
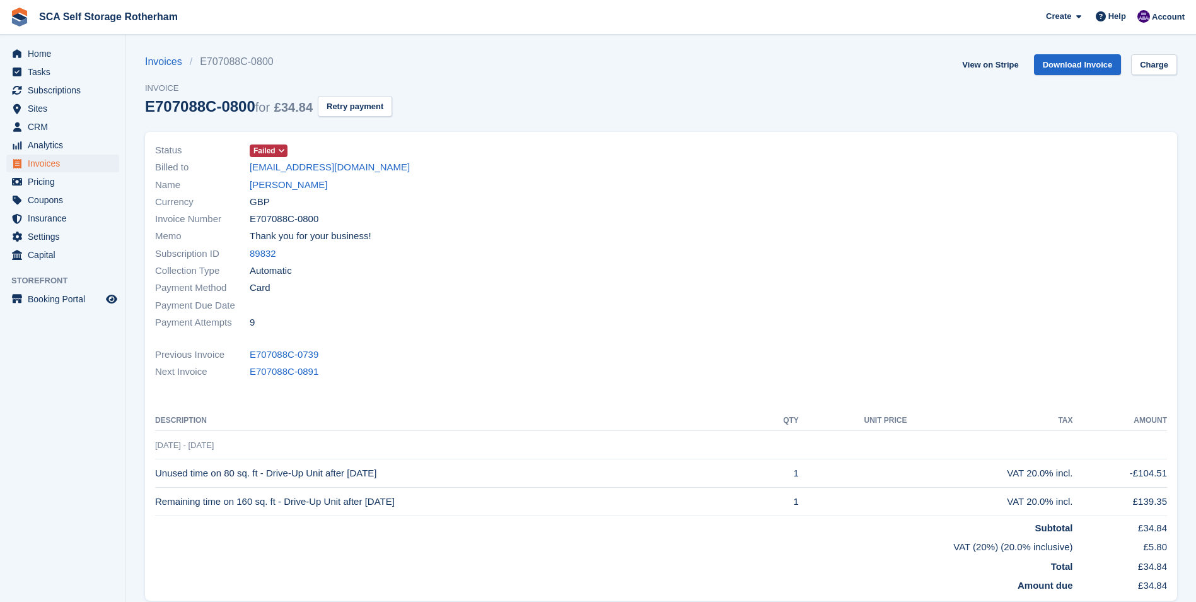
click at [491, 153] on div "Status Failed" at bounding box center [404, 150] width 499 height 17
click at [62, 88] on span "Subscriptions" at bounding box center [66, 90] width 76 height 18
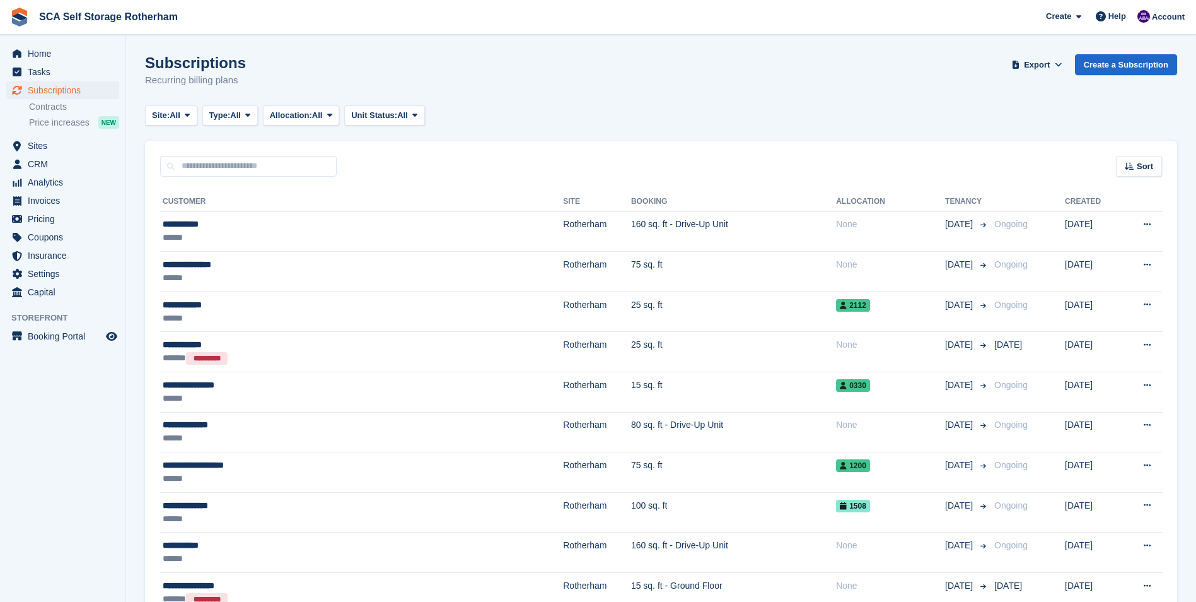
click at [763, 98] on div "Subscriptions Recurring billing plans Export Export Subscriptions Export a CSV …" at bounding box center [661, 78] width 1033 height 49
click at [35, 188] on span "Analytics" at bounding box center [66, 182] width 76 height 18
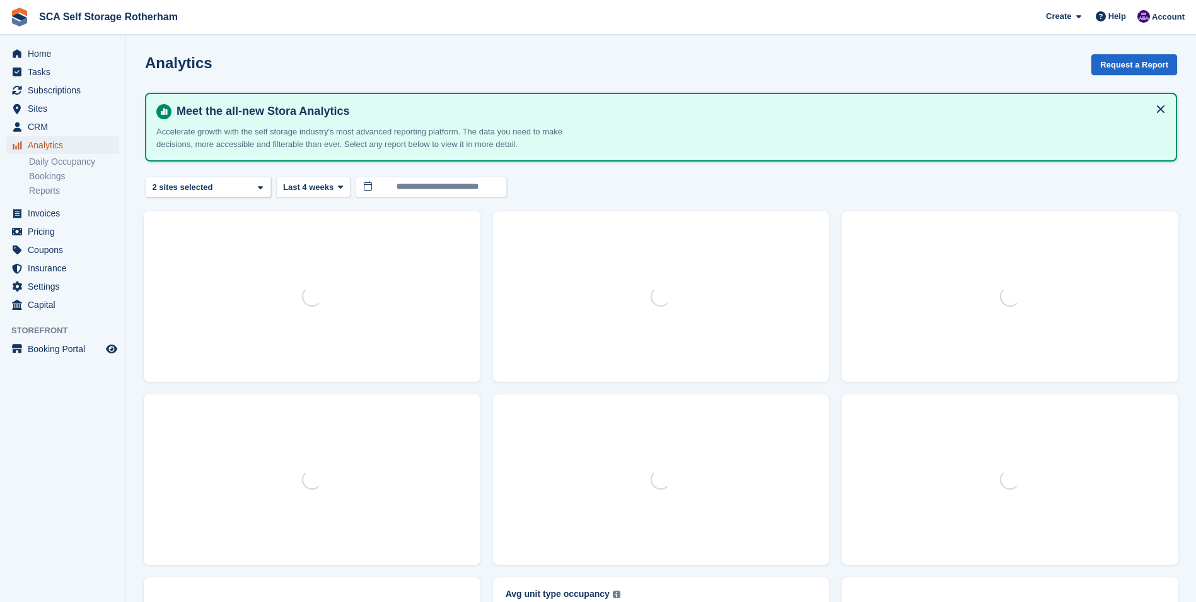
click at [34, 146] on span "Analytics" at bounding box center [66, 145] width 76 height 18
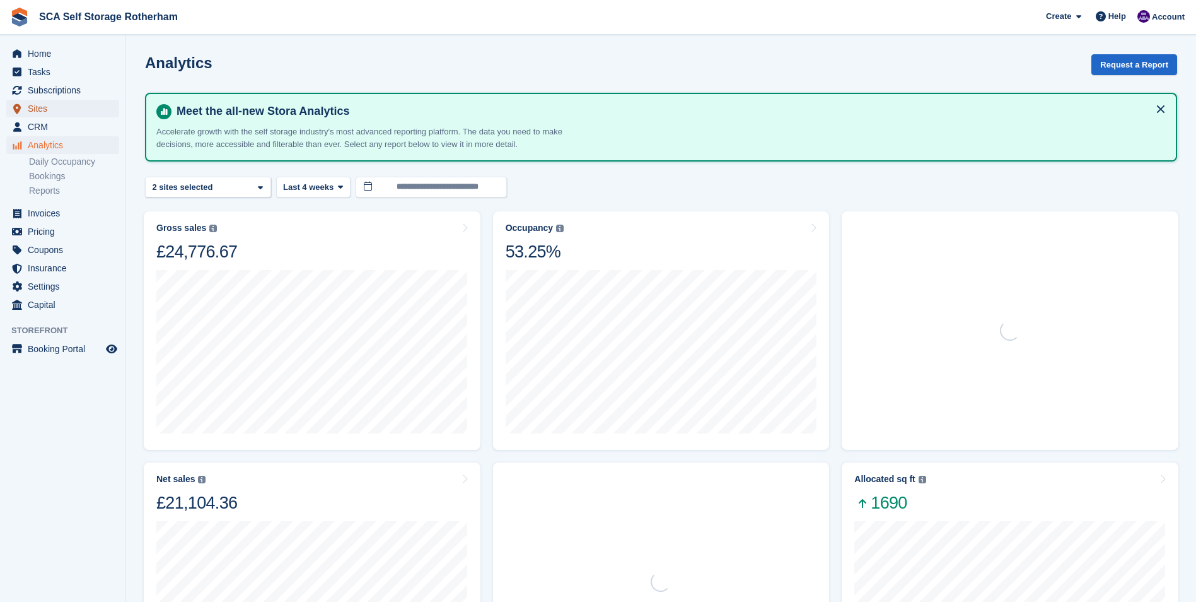
click at [33, 113] on span "Sites" at bounding box center [66, 109] width 76 height 18
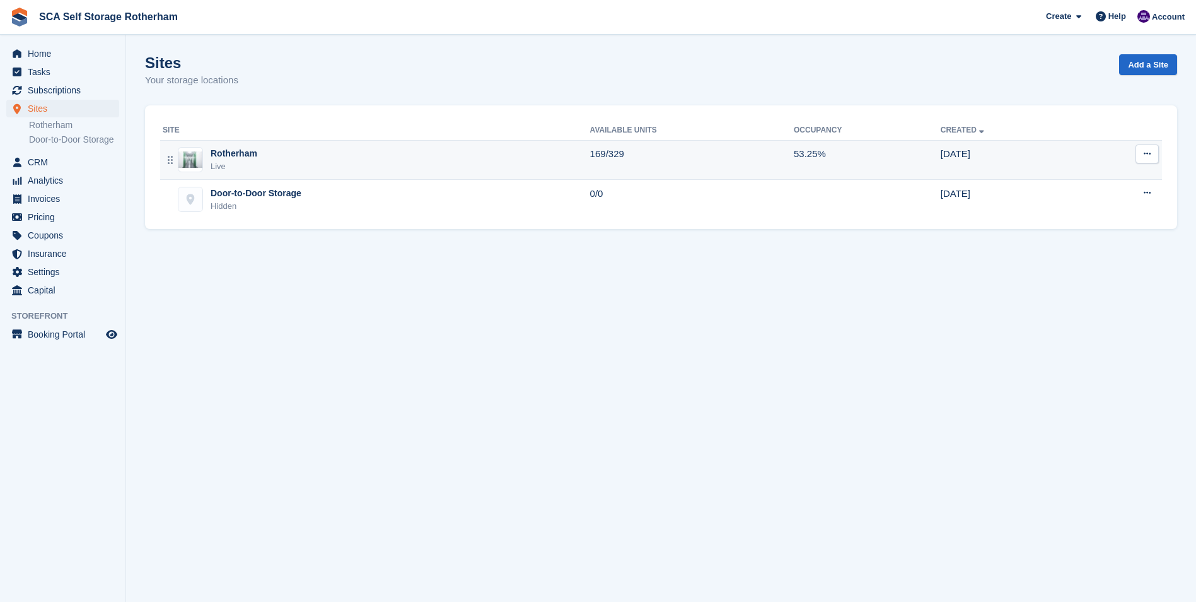
click at [225, 167] on div "Live" at bounding box center [234, 166] width 47 height 13
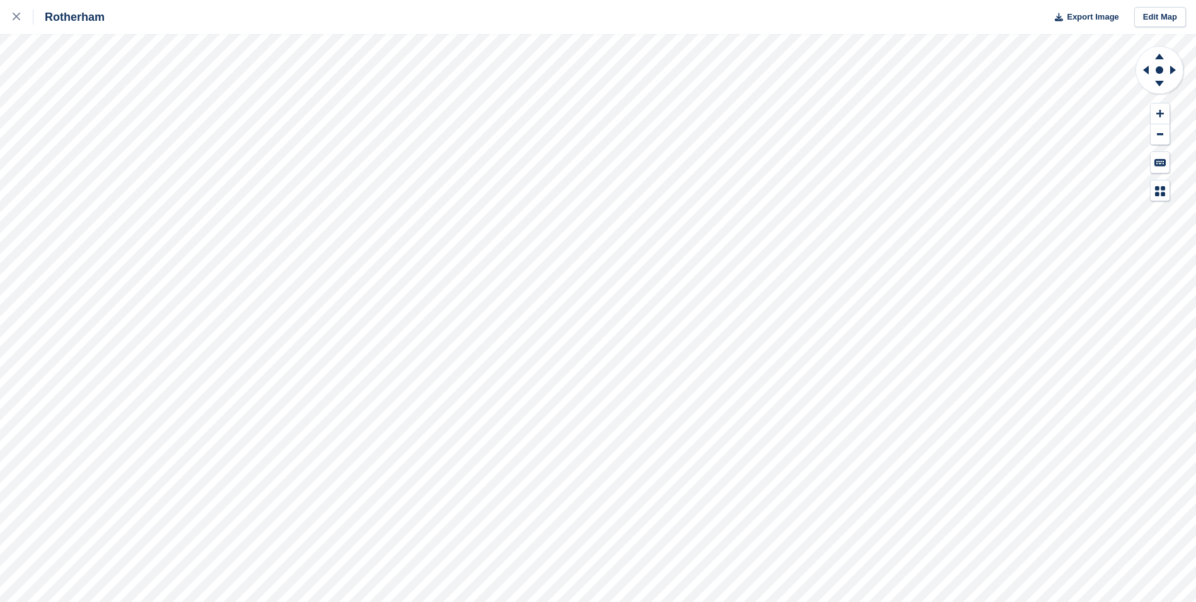
click at [149, 158] on div "Rotherham Export Image Edit Map" at bounding box center [598, 301] width 1196 height 602
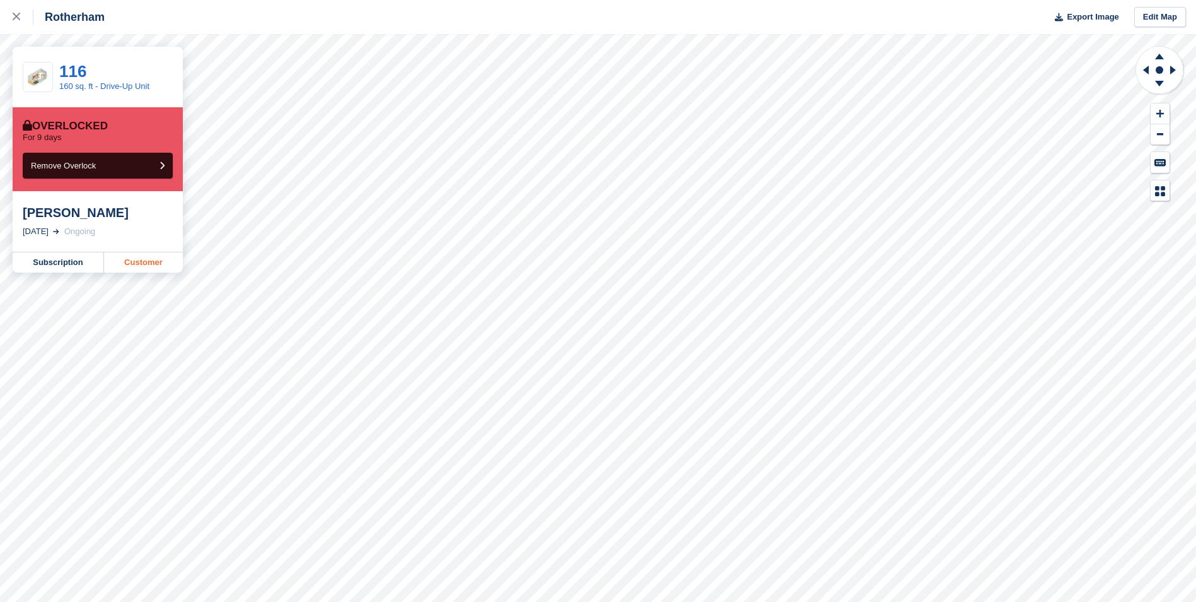
click at [151, 266] on link "Customer" at bounding box center [143, 262] width 79 height 20
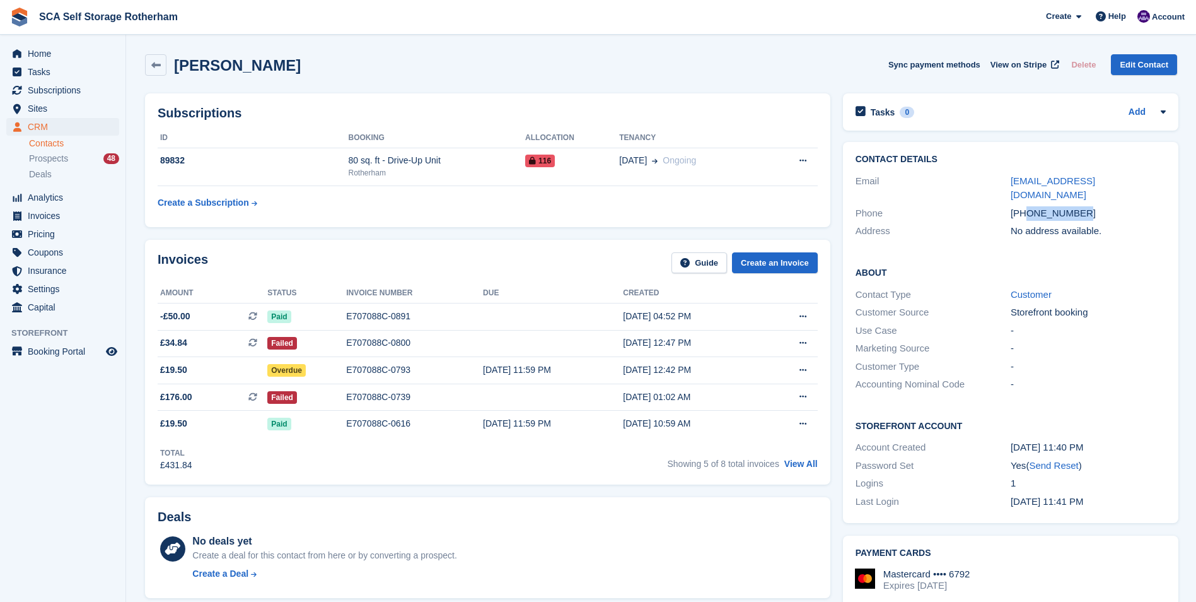
drag, startPoint x: 1089, startPoint y: 199, endPoint x: 1026, endPoint y: 203, distance: 62.6
click at [1026, 206] on div "+447717248878" at bounding box center [1088, 213] width 155 height 15
copy div "7717248878"
click at [0, 406] on html "SCA Self Storage Rotherham Create Subscription Invoice Contact Deal Discount Pa…" at bounding box center [598, 301] width 1196 height 602
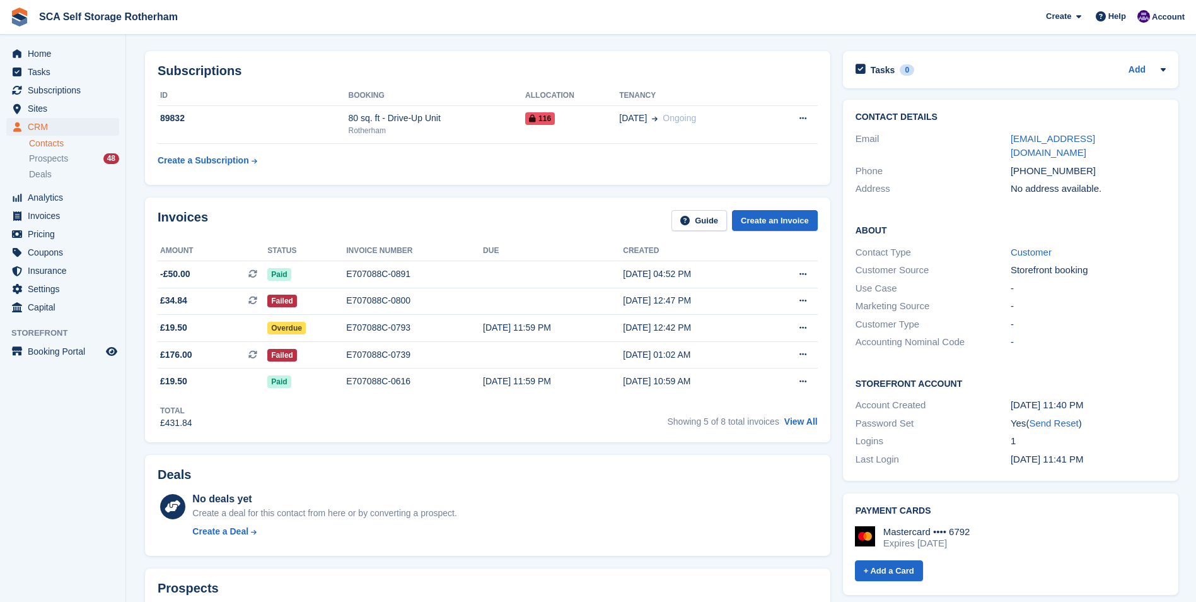
scroll to position [63, 0]
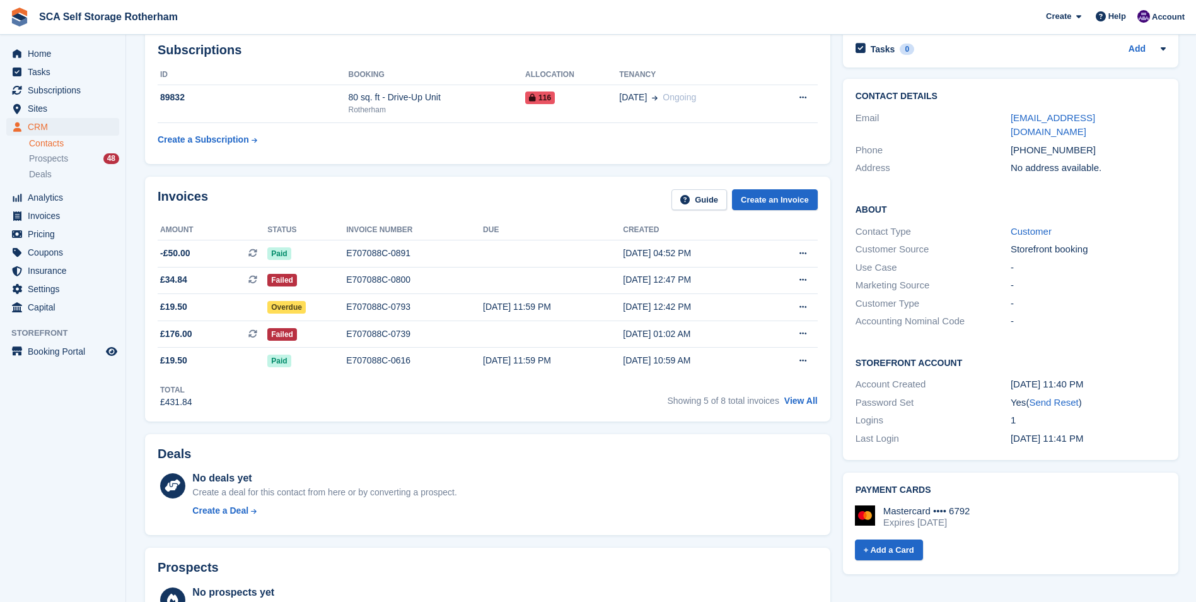
click at [759, 495] on div "No deals yet Create a deal for this contact from here or by converting a prospe…" at bounding box center [504, 497] width 625 height 52
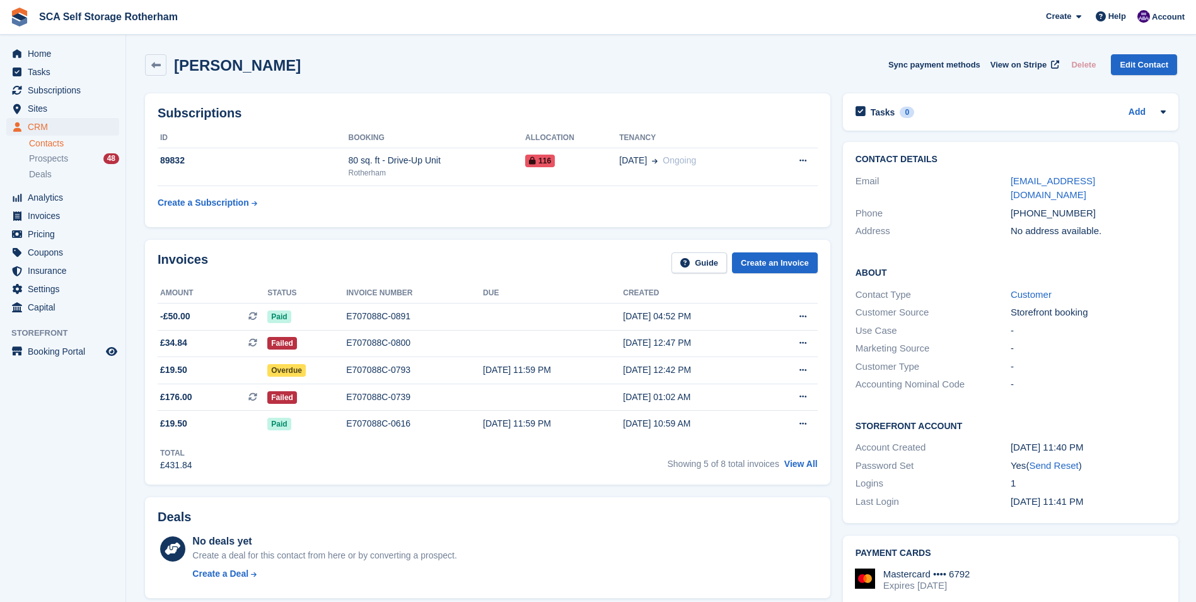
click at [524, 65] on div "Shaazab Shukar Sync payment methods View on Stripe Delete Edit Contact" at bounding box center [661, 64] width 1033 height 21
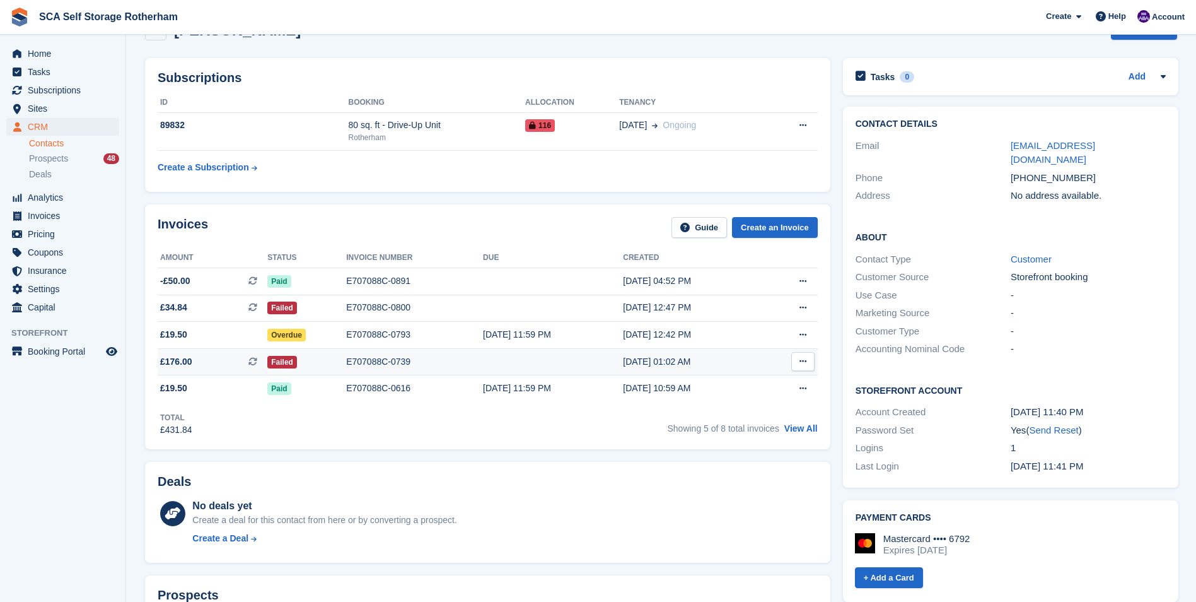
scroll to position [63, 0]
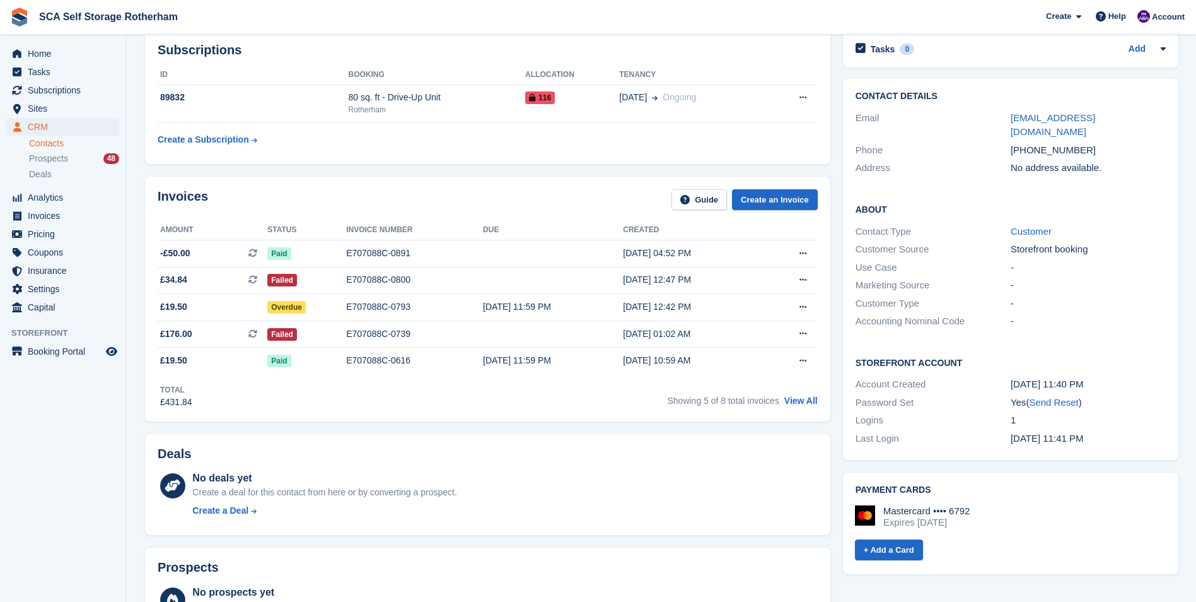
click at [464, 170] on div "Invoices Guide Create an Invoice Amount Status Invoice number Due Created -£50.…" at bounding box center [488, 298] width 698 height 257
click at [390, 274] on div "E707088C-0800" at bounding box center [414, 279] width 137 height 13
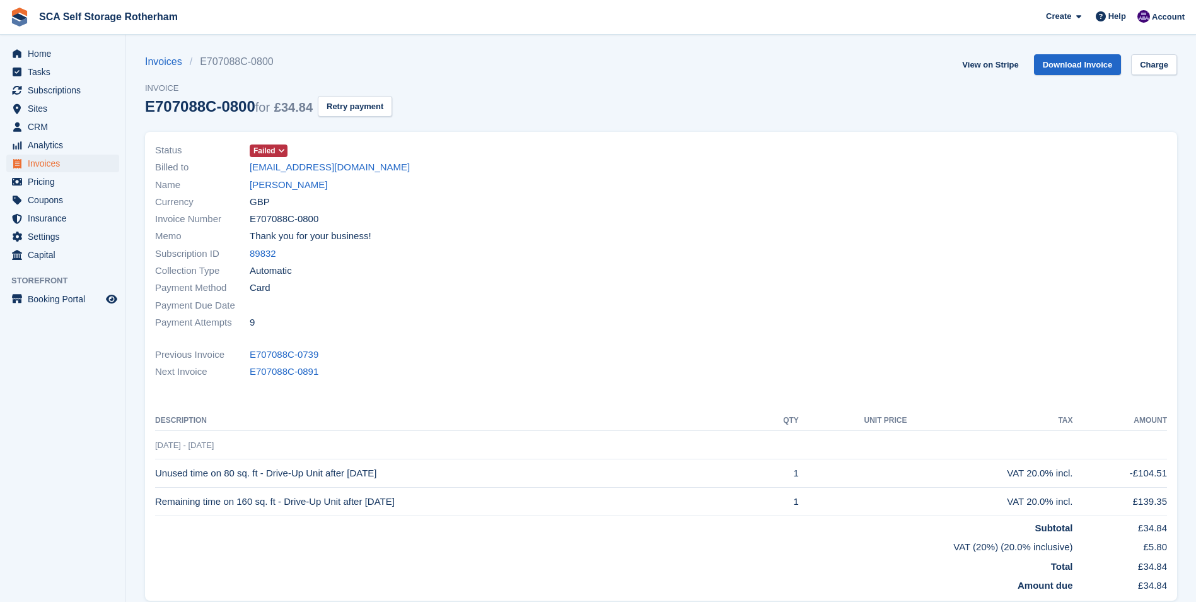
click at [271, 153] on span "Failed" at bounding box center [265, 150] width 22 height 11
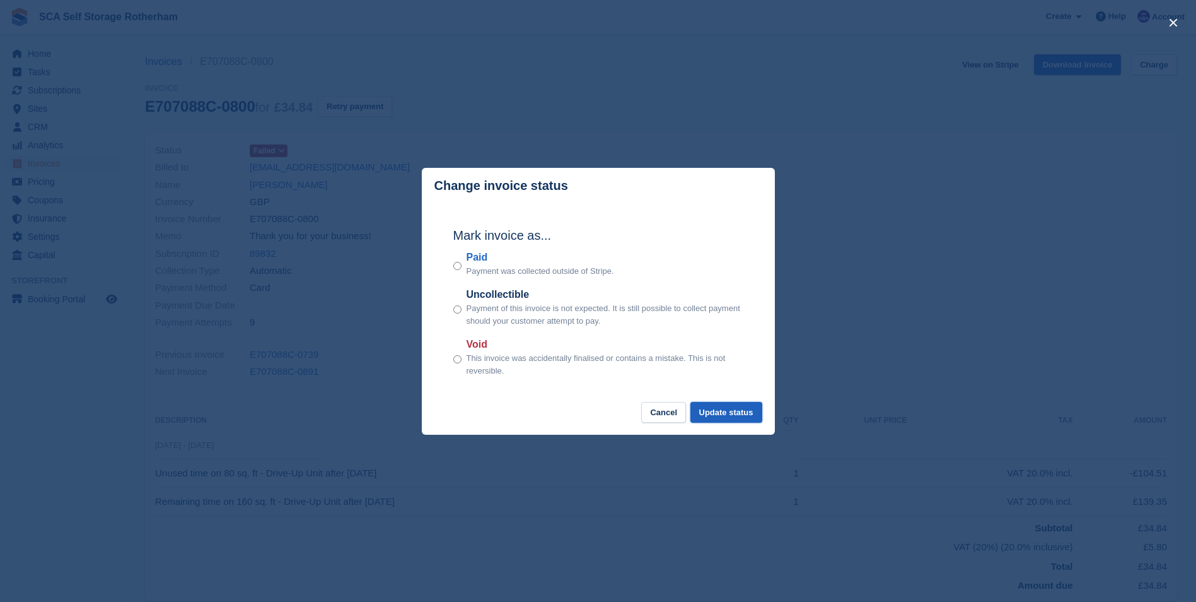
click at [710, 419] on button "Update status" at bounding box center [727, 412] width 72 height 21
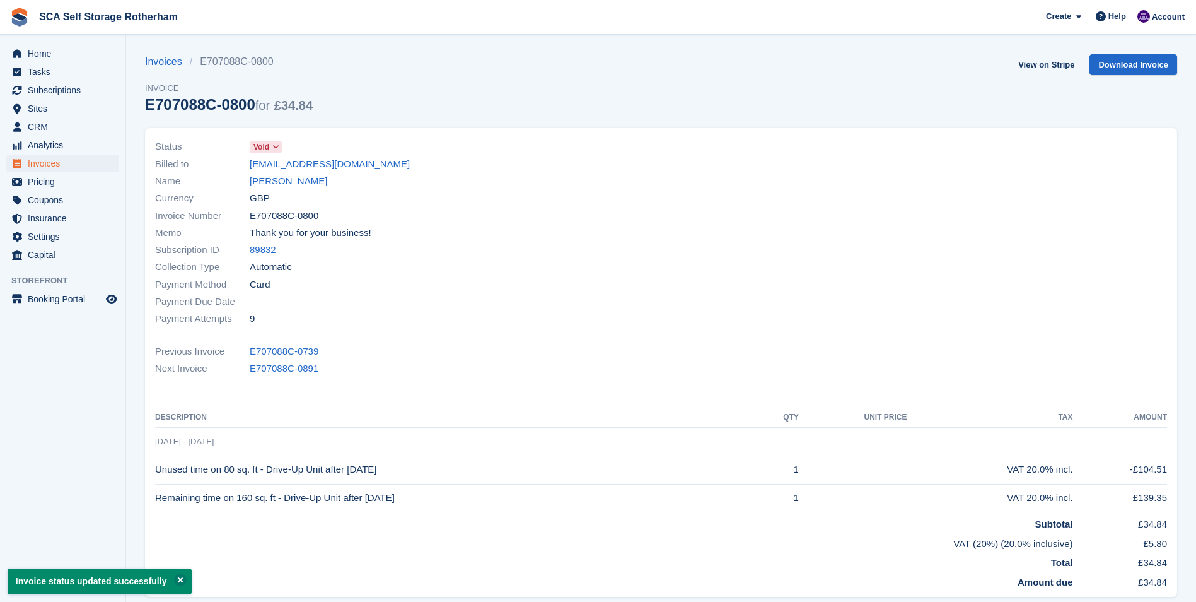
click at [627, 293] on div "Payment Due Date" at bounding box center [404, 301] width 499 height 17
click at [34, 84] on span "Subscriptions" at bounding box center [66, 90] width 76 height 18
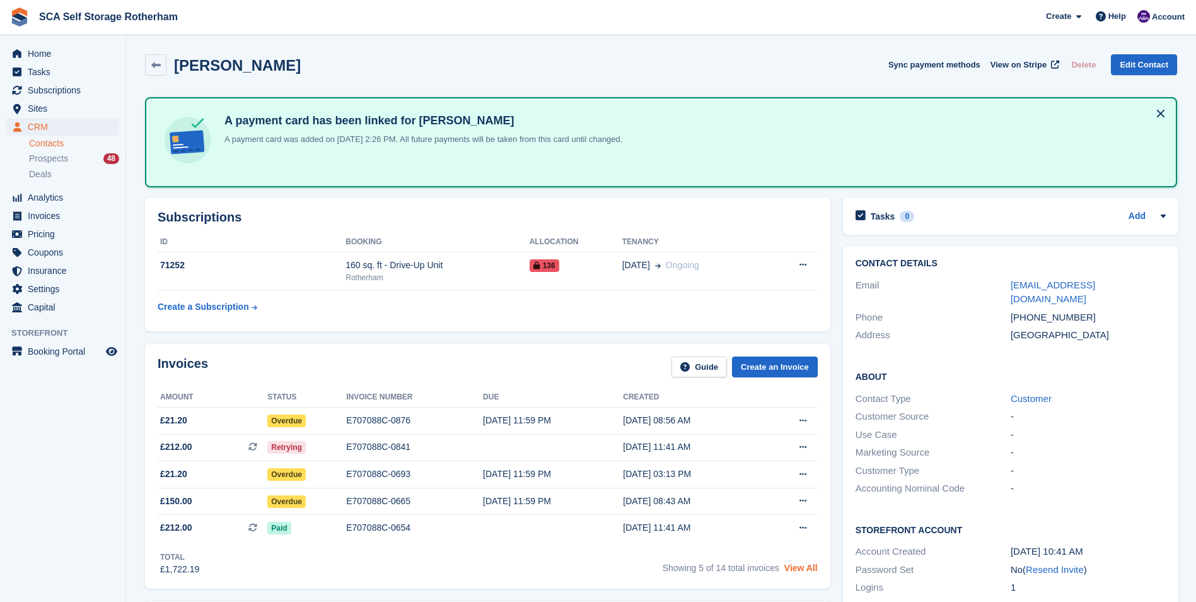
click at [797, 563] on link "View All" at bounding box center [801, 568] width 33 height 10
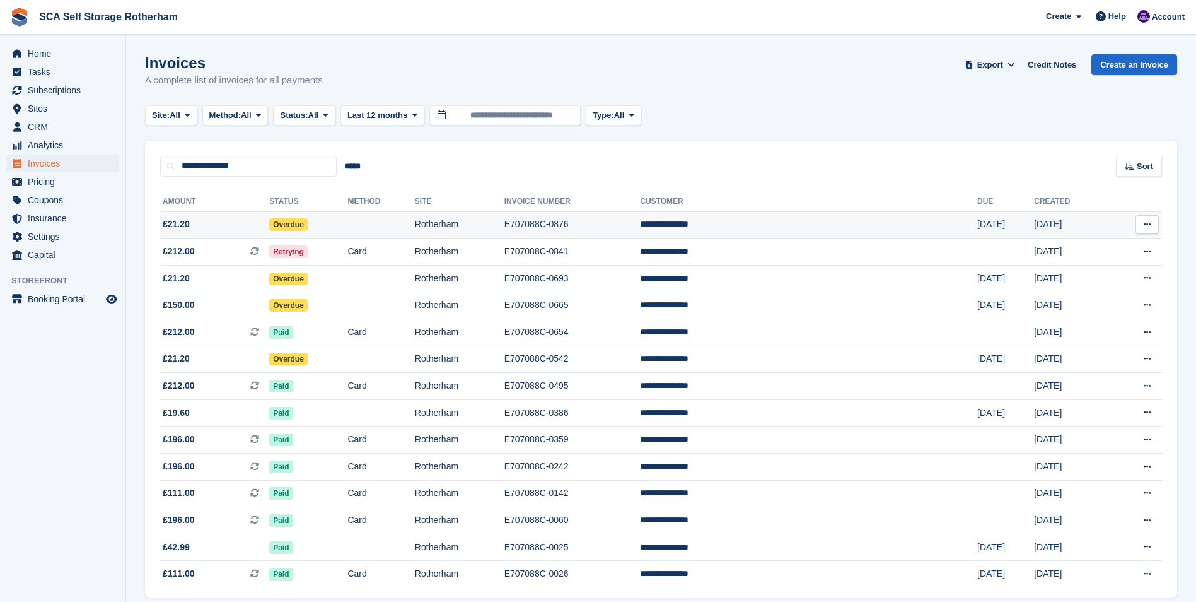
click at [641, 228] on td "E707088C-0876" at bounding box center [573, 224] width 136 height 27
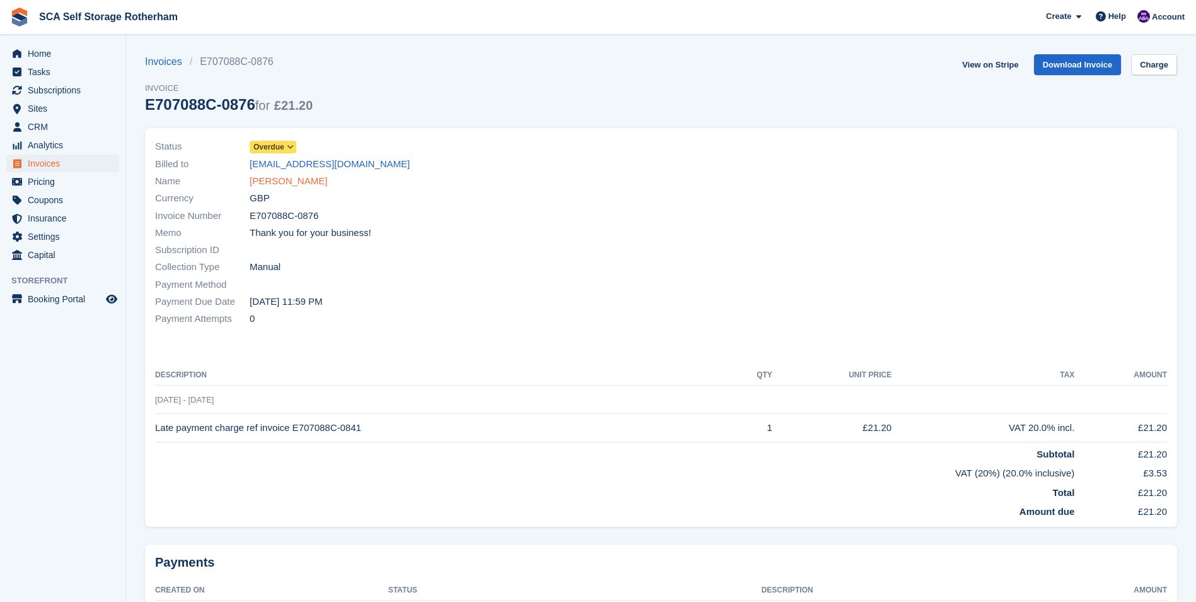
click at [310, 176] on link "[PERSON_NAME]" at bounding box center [289, 181] width 78 height 15
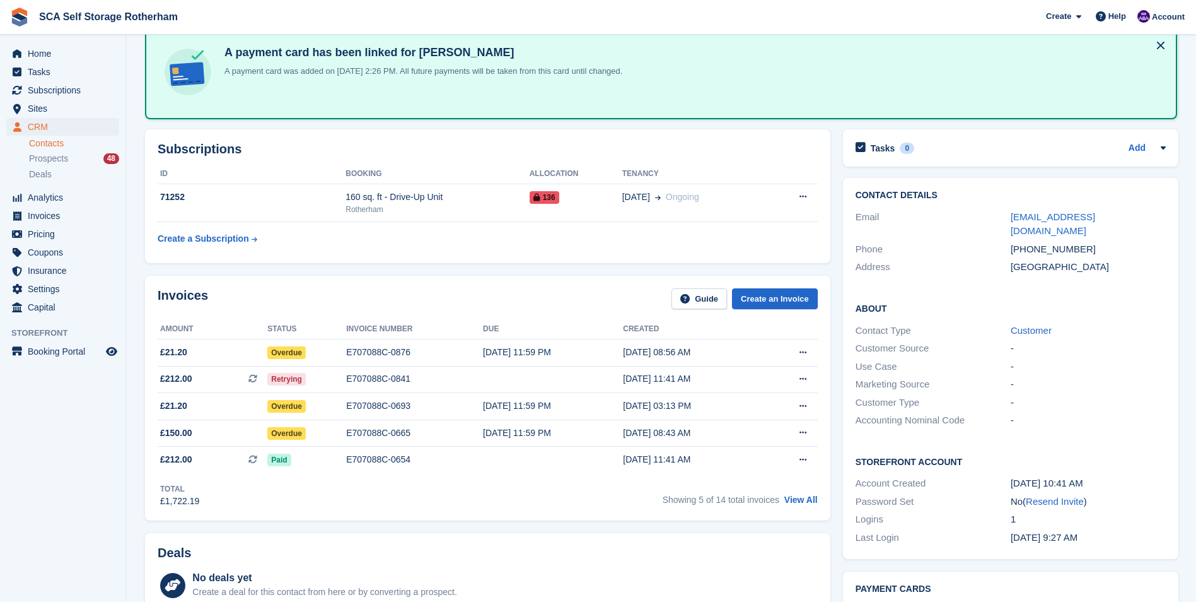
scroll to position [63, 0]
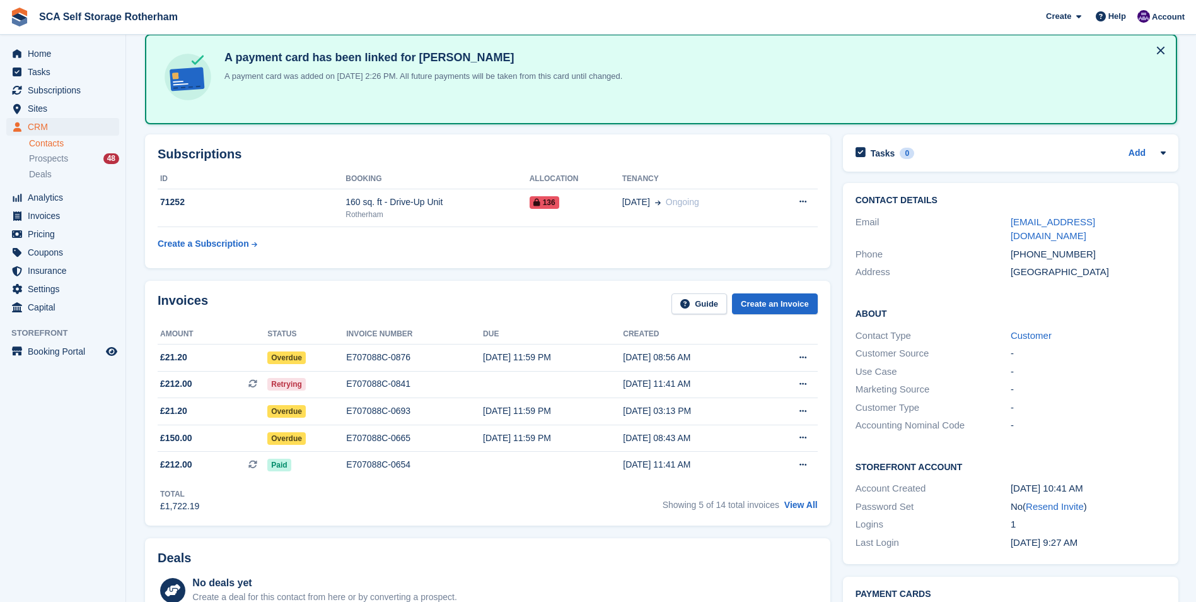
click at [402, 231] on table "ID Booking Allocation Tenancy 71252 160 sq. ft - Drive-Up Unit Rotherham 136 03…" at bounding box center [488, 212] width 660 height 87
click at [404, 220] on td "160 sq. ft - Drive-Up Unit Rotherham" at bounding box center [438, 208] width 184 height 38
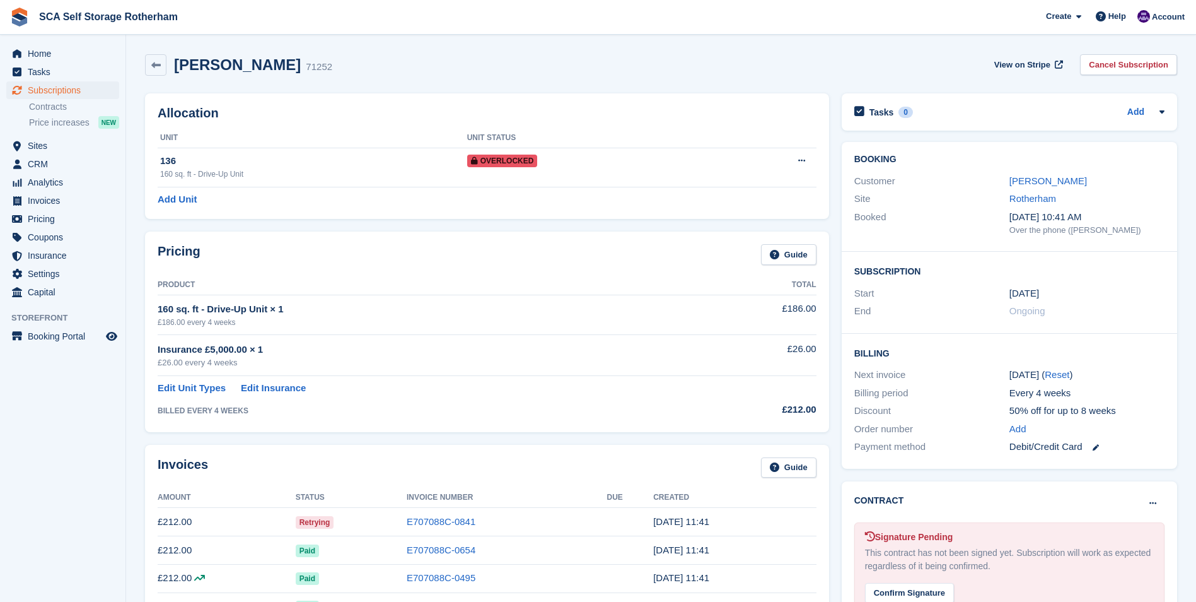
click at [404, 220] on div "Allocation Unit Unit Status 136 160 sq. ft - Drive-Up Unit Overlocked Remove Ov…" at bounding box center [487, 483] width 697 height 793
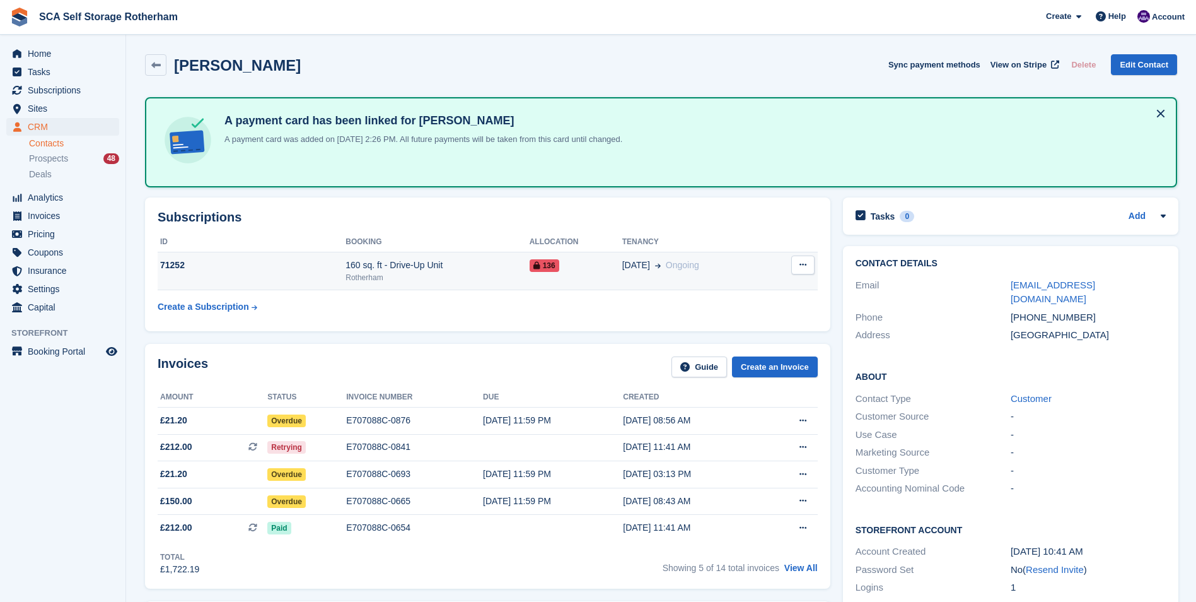
scroll to position [63, 0]
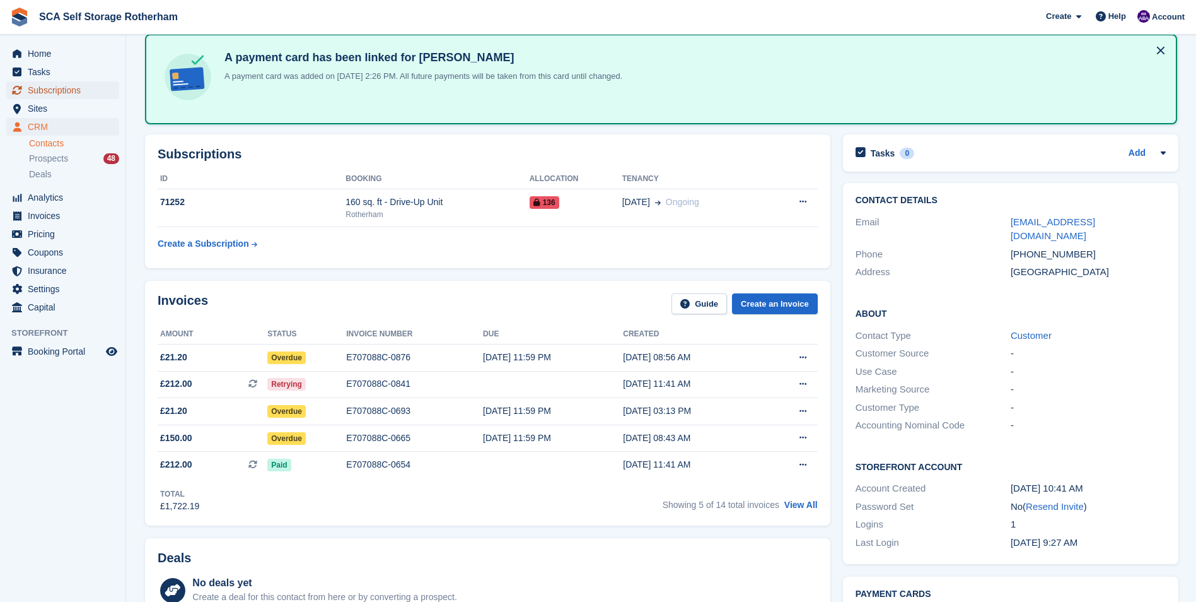
click at [57, 86] on span "Subscriptions" at bounding box center [66, 90] width 76 height 18
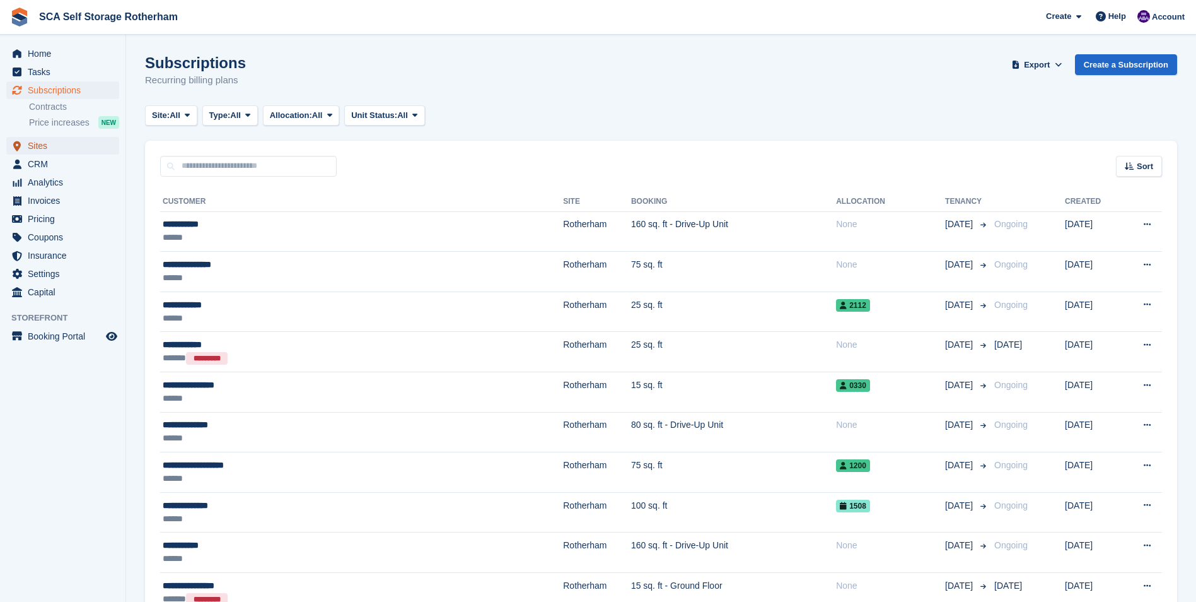
click at [23, 146] on span "menu" at bounding box center [16, 145] width 15 height 15
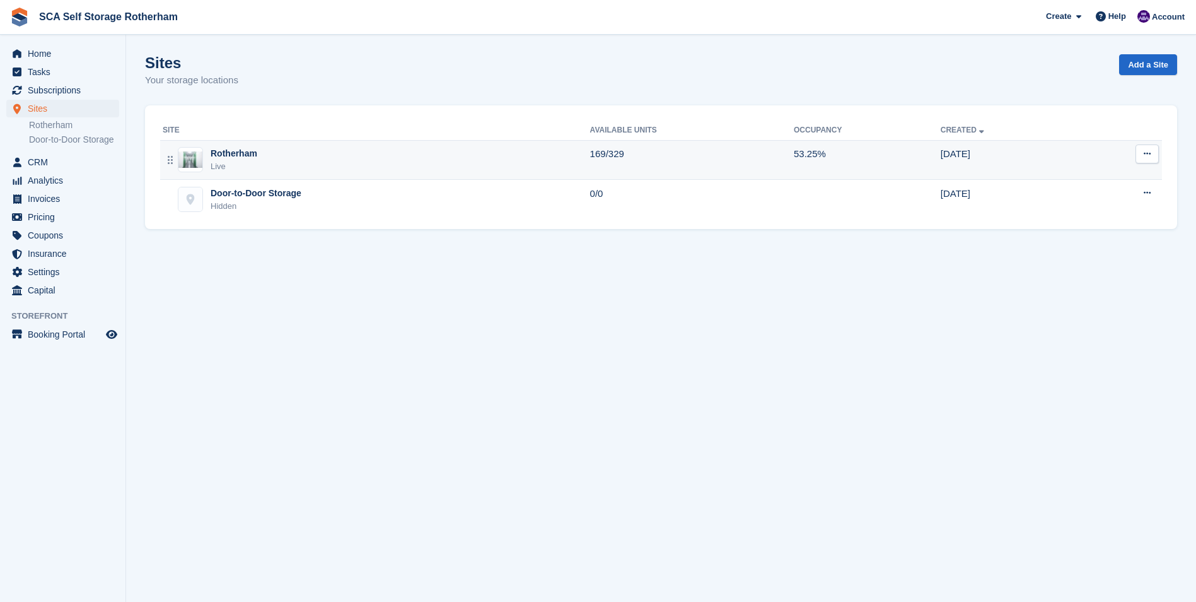
click at [244, 155] on div "Rotherham" at bounding box center [234, 153] width 47 height 13
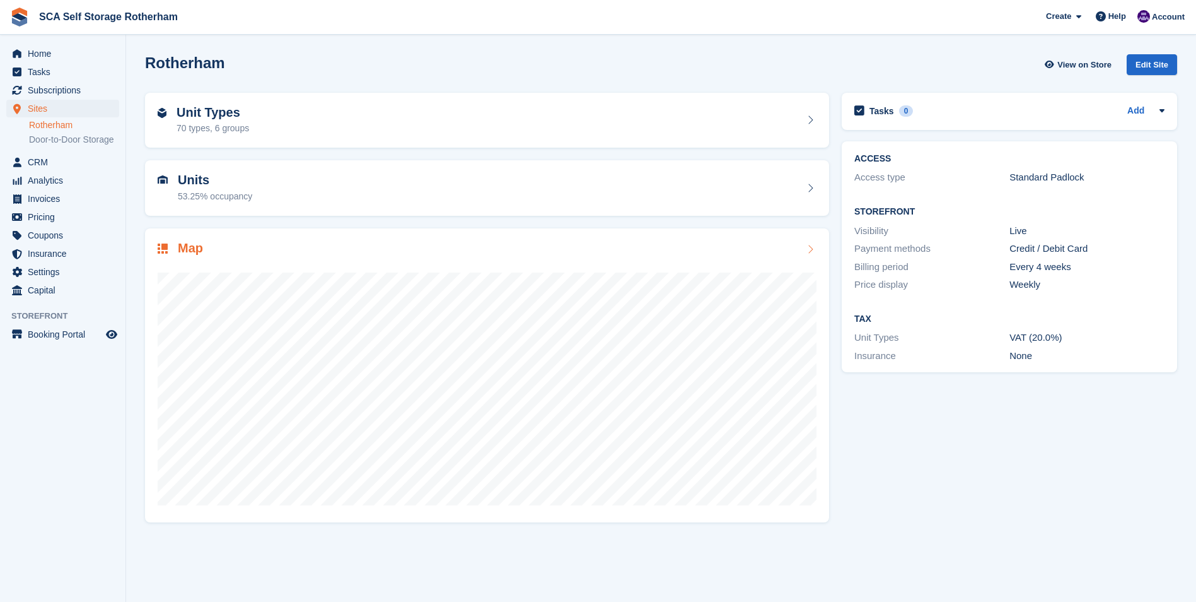
click at [267, 270] on div at bounding box center [487, 383] width 659 height 252
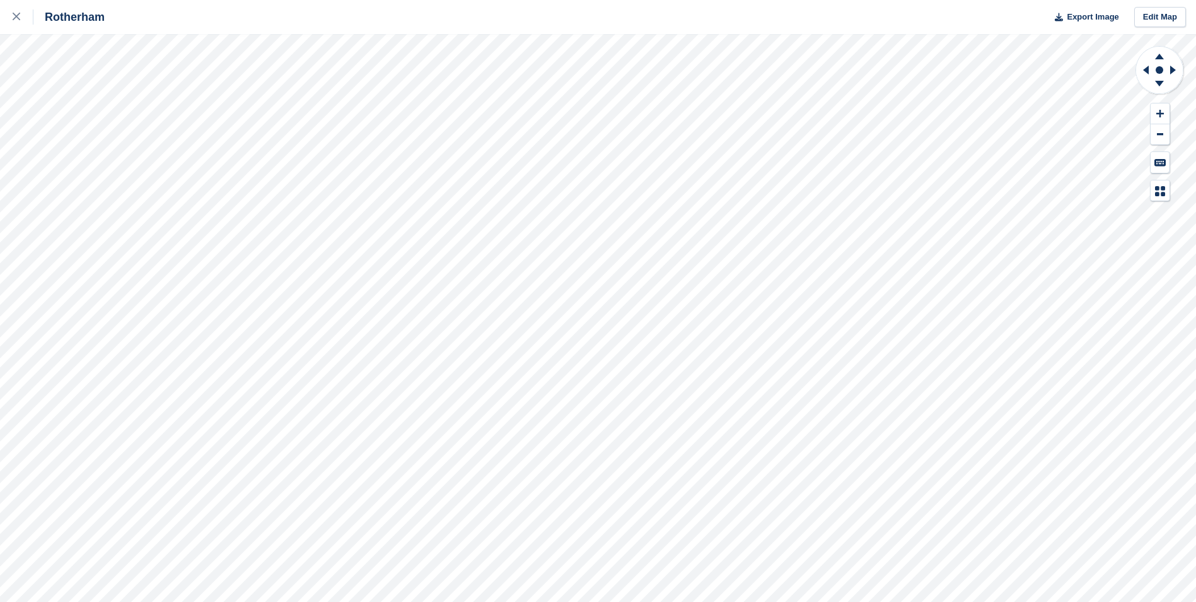
click at [151, 165] on div "Rotherham Export Image Edit Map" at bounding box center [598, 301] width 1196 height 602
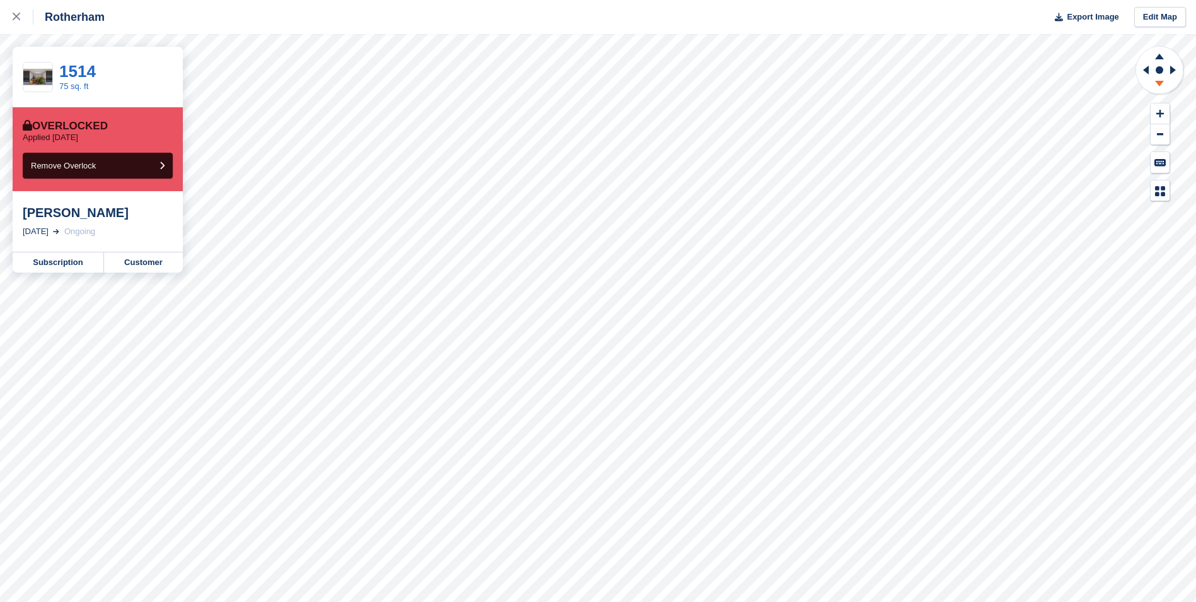
click at [1159, 83] on icon at bounding box center [1160, 84] width 9 height 6
click at [1160, 56] on icon at bounding box center [1160, 57] width 9 height 6
click at [161, 264] on link "Customer" at bounding box center [143, 262] width 79 height 20
click at [165, 267] on link "Customer" at bounding box center [143, 262] width 79 height 20
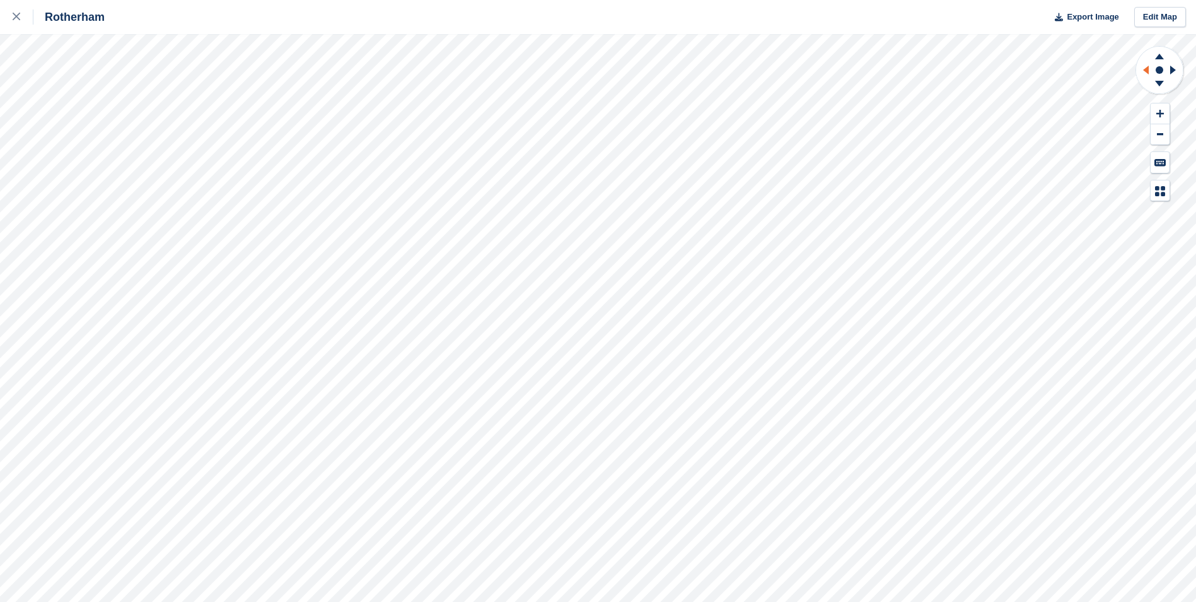
click at [1143, 64] on icon at bounding box center [1145, 70] width 16 height 33
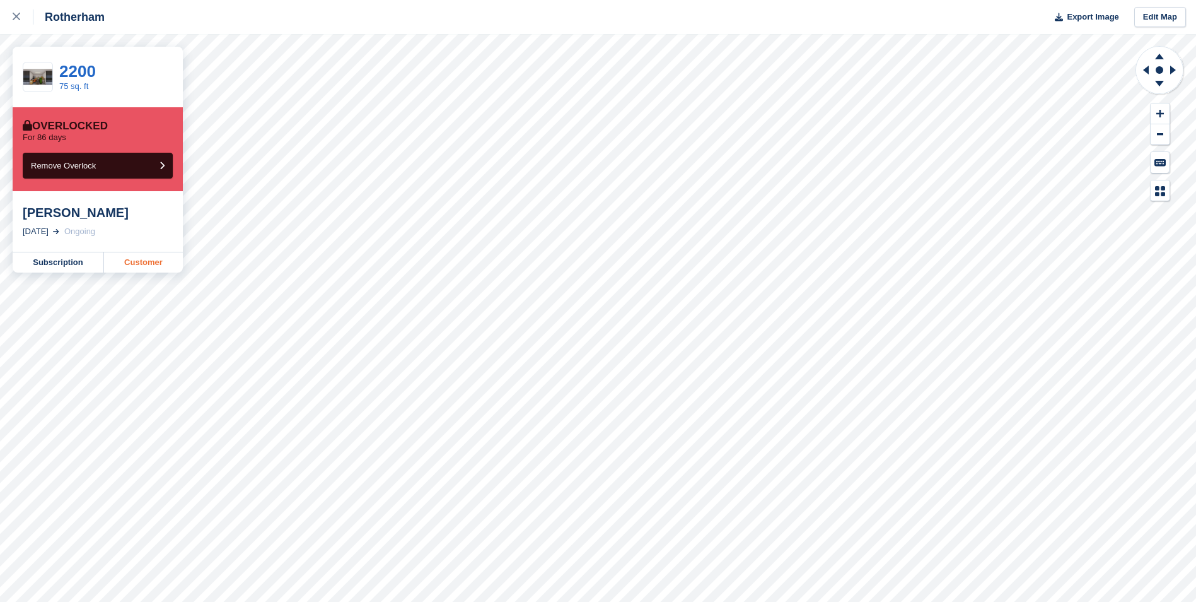
click at [155, 267] on link "Customer" at bounding box center [143, 262] width 79 height 20
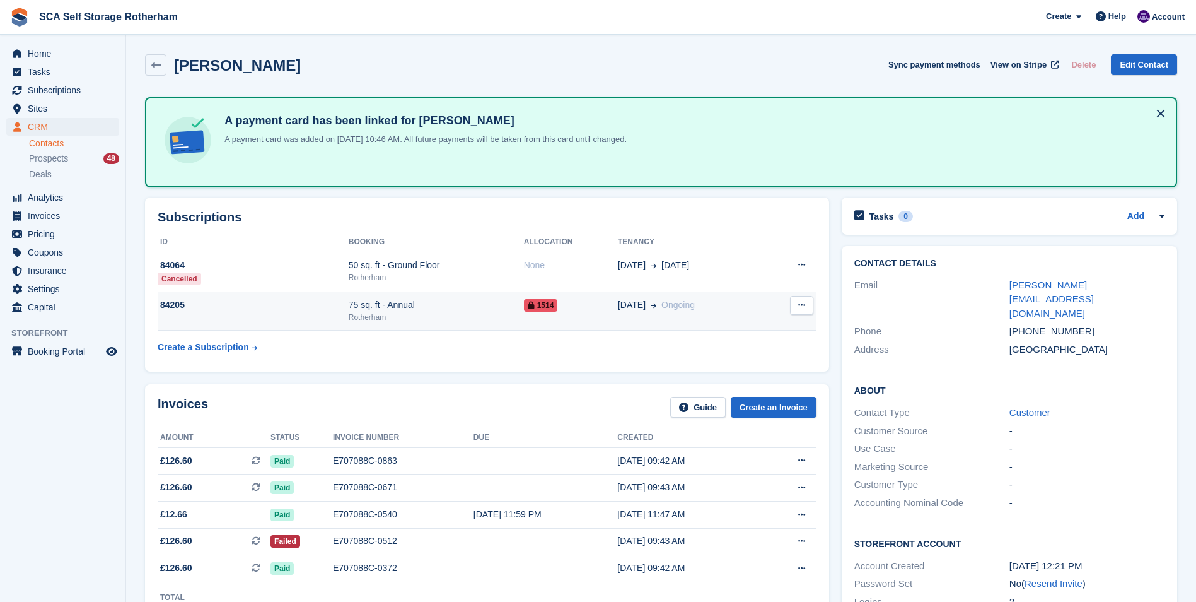
click at [361, 308] on div "75 sq. ft - Annual" at bounding box center [436, 304] width 175 height 13
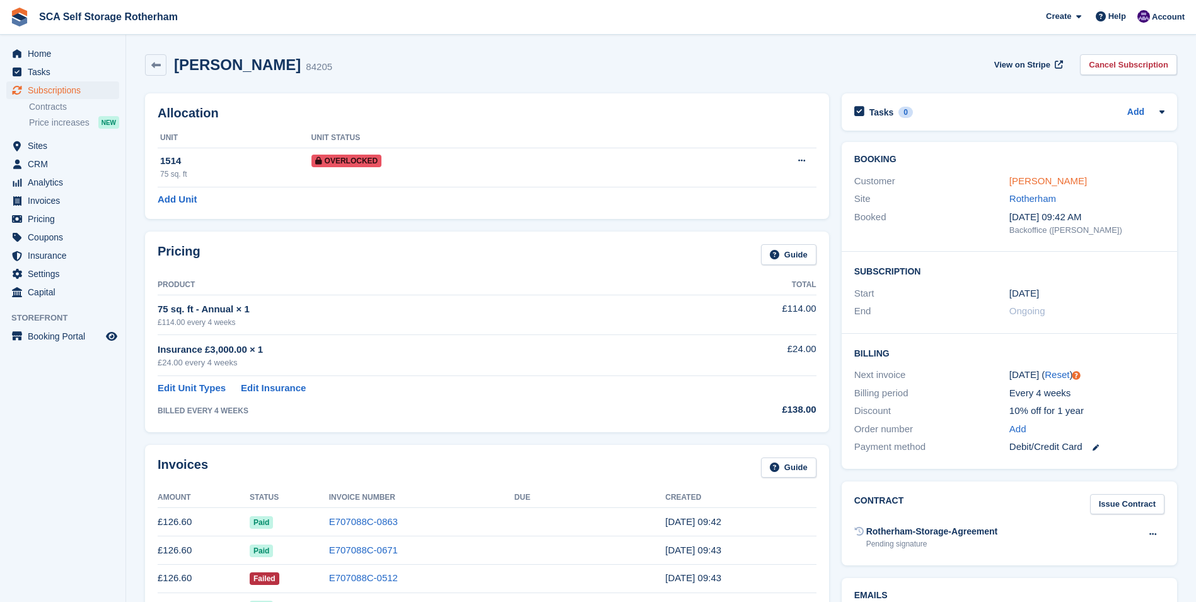
click at [1021, 183] on link "[PERSON_NAME]" at bounding box center [1049, 180] width 78 height 11
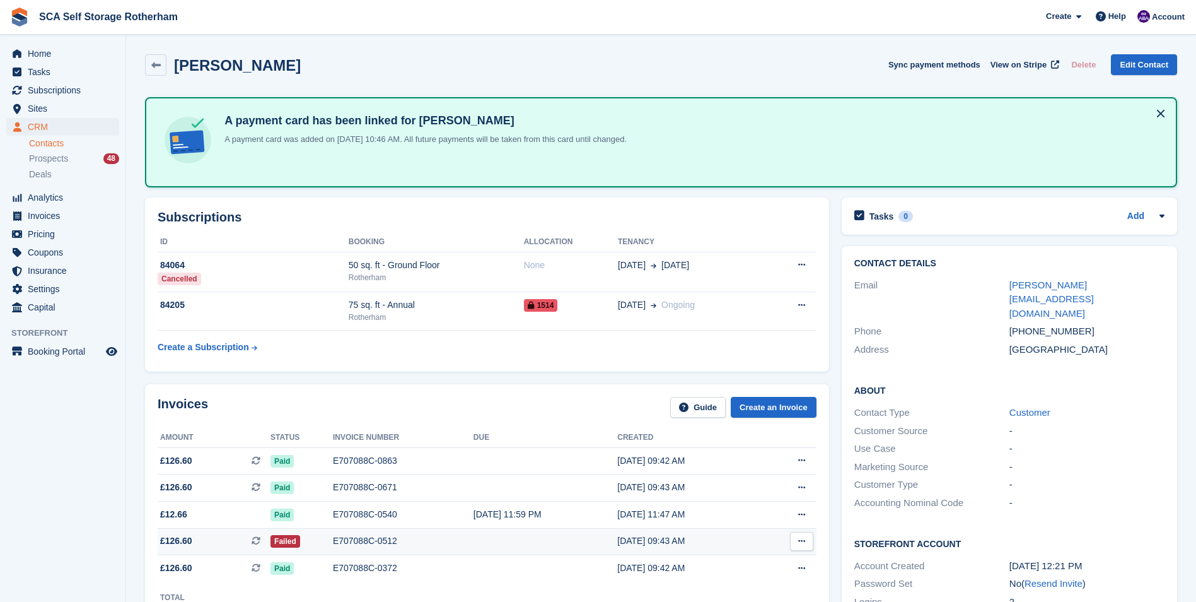
click at [370, 542] on div "E707088C-0512" at bounding box center [403, 540] width 141 height 13
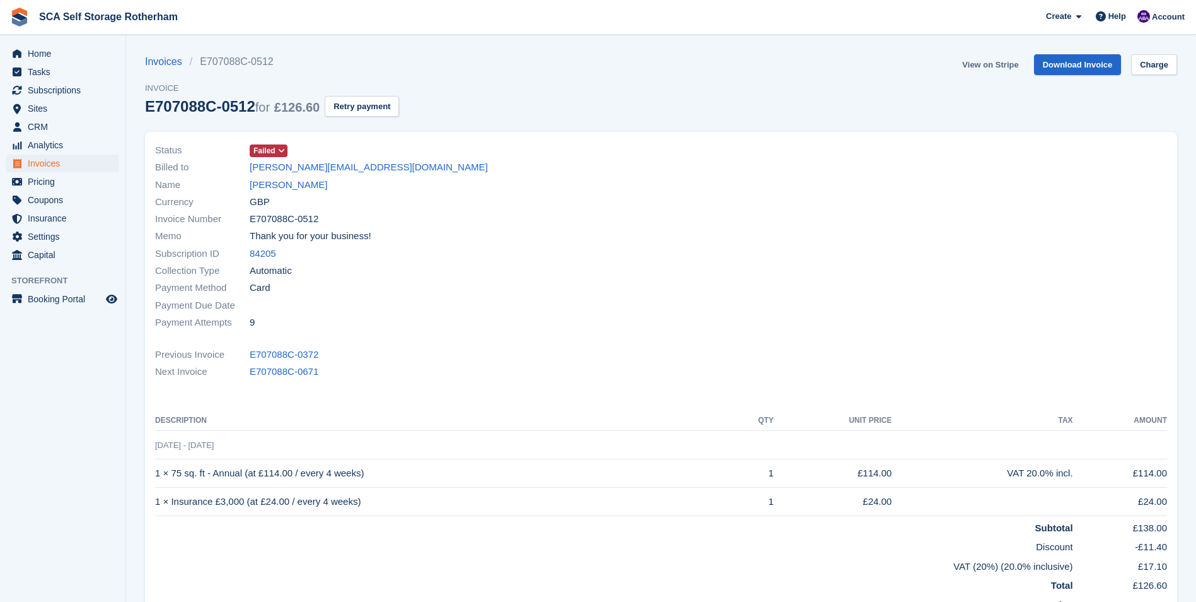
click at [1003, 71] on link "View on Stripe" at bounding box center [990, 64] width 66 height 21
click at [315, 26] on span "SCA Self Storage Rotherham Create Subscription Invoice Contact Deal Discount Pa…" at bounding box center [598, 17] width 1196 height 34
click at [49, 108] on span "Sites" at bounding box center [66, 109] width 76 height 18
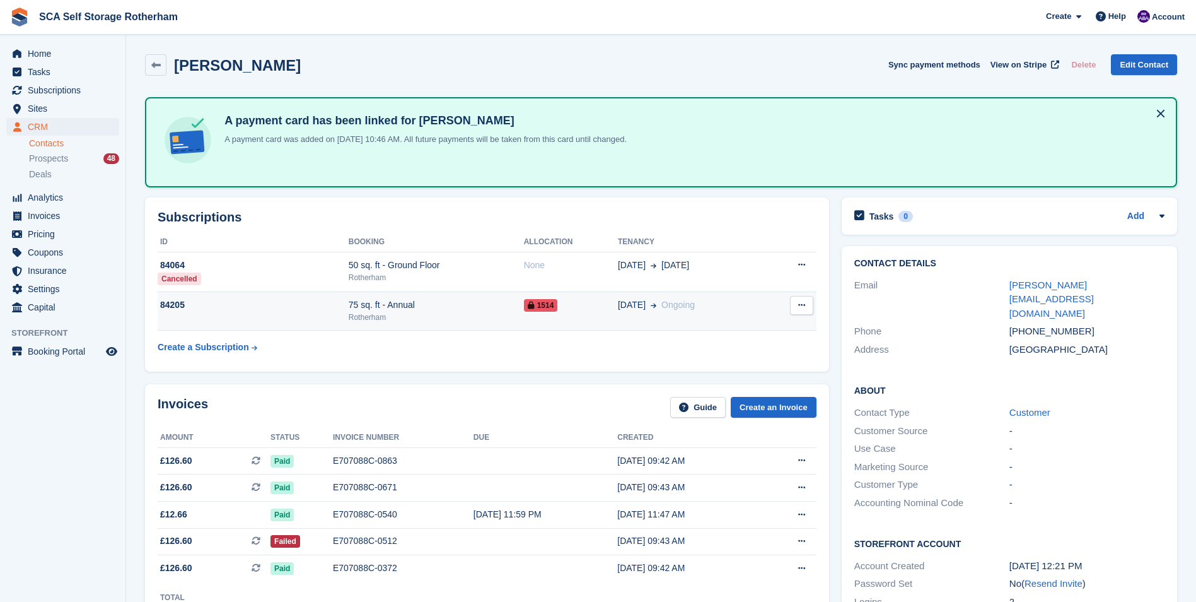
click at [390, 301] on div "75 sq. ft - Annual" at bounding box center [436, 304] width 175 height 13
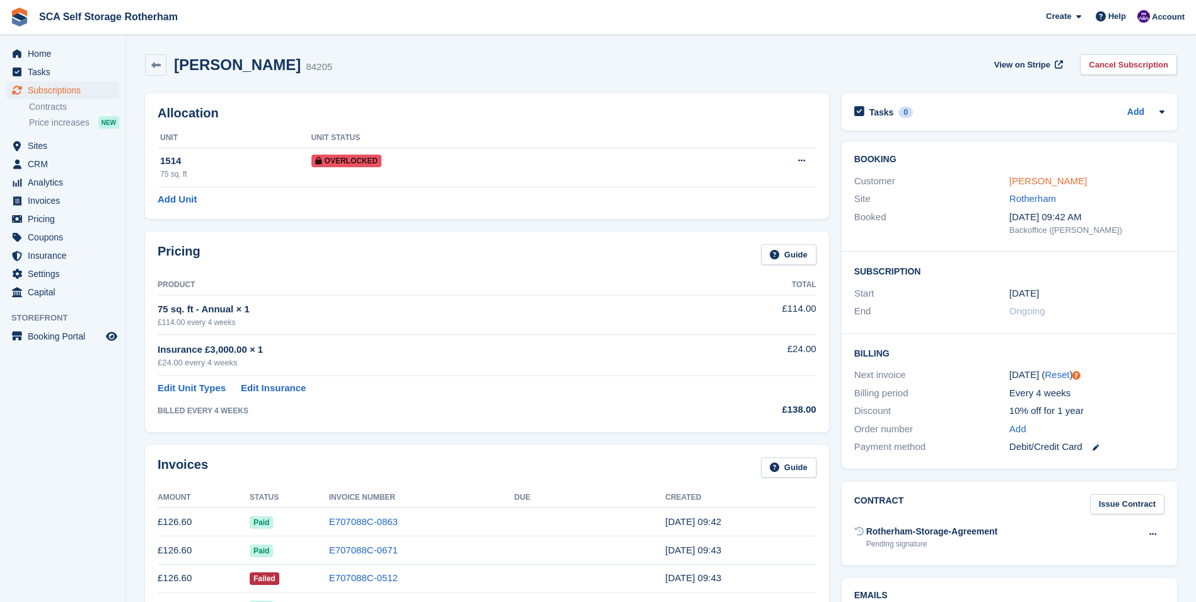
click at [1036, 183] on link "[PERSON_NAME]" at bounding box center [1049, 180] width 78 height 11
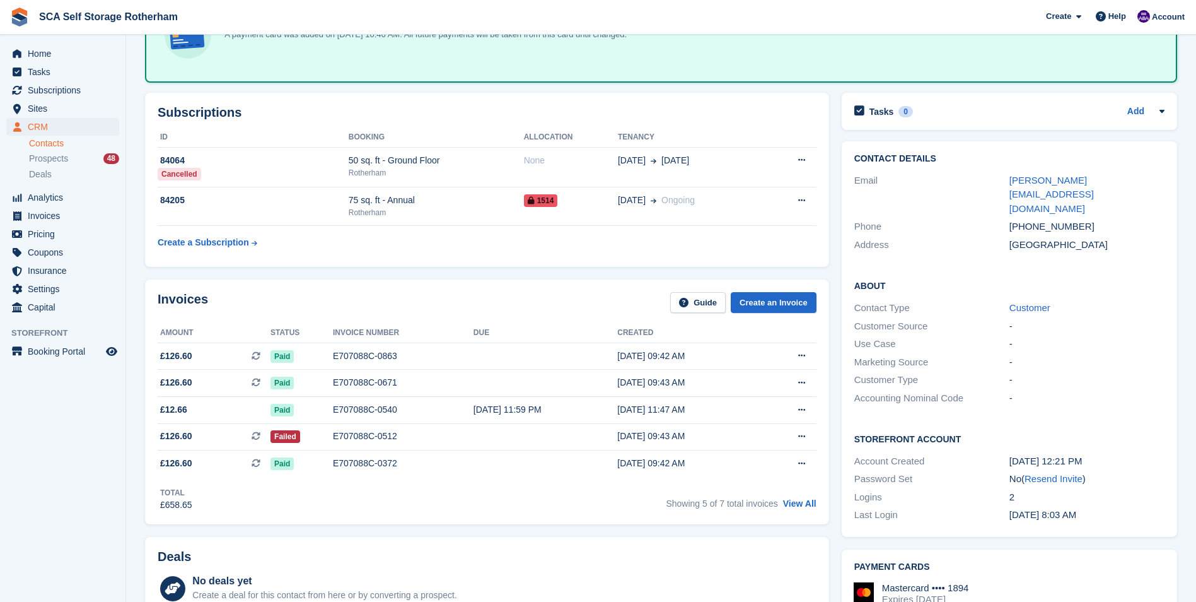
scroll to position [105, 0]
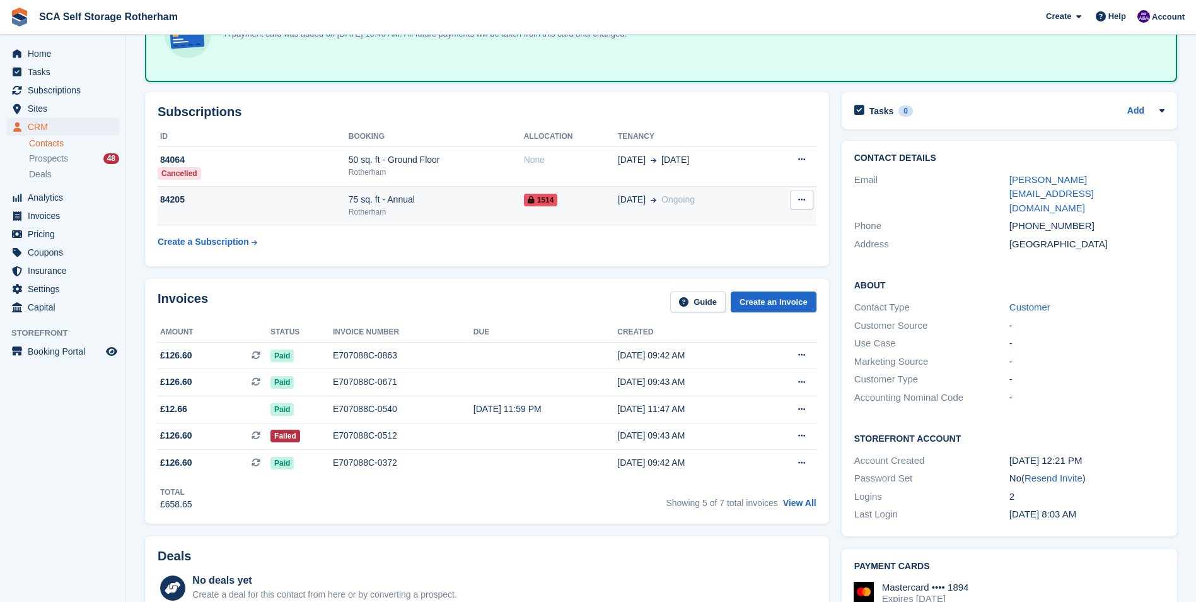
click at [496, 214] on div "Rotherham" at bounding box center [436, 211] width 175 height 11
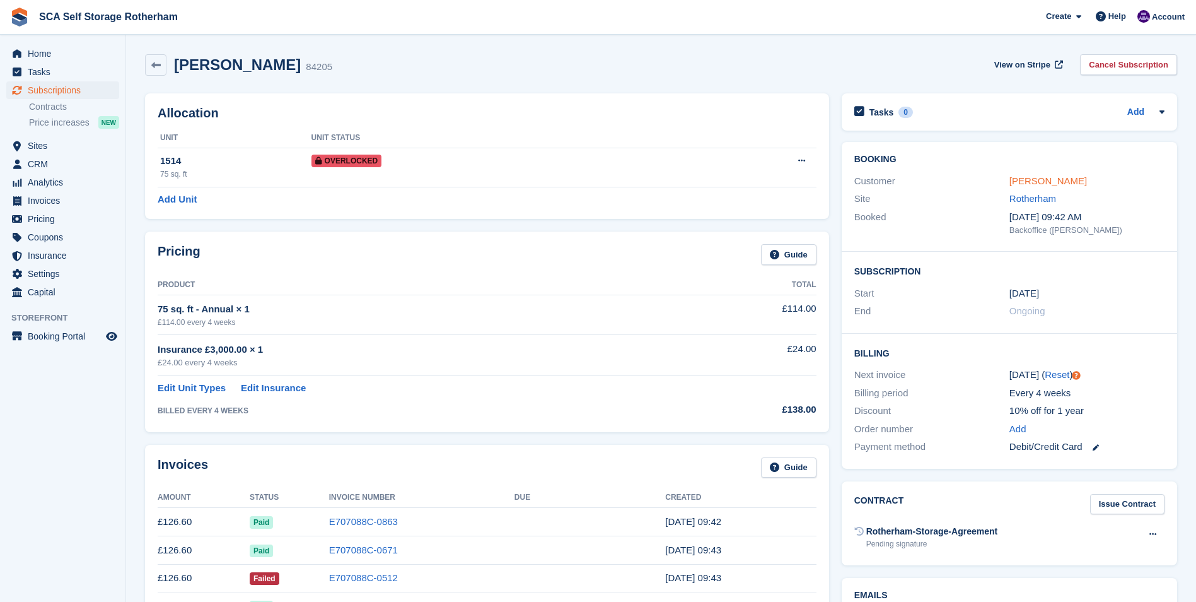
click at [1014, 177] on link "[PERSON_NAME]" at bounding box center [1049, 180] width 78 height 11
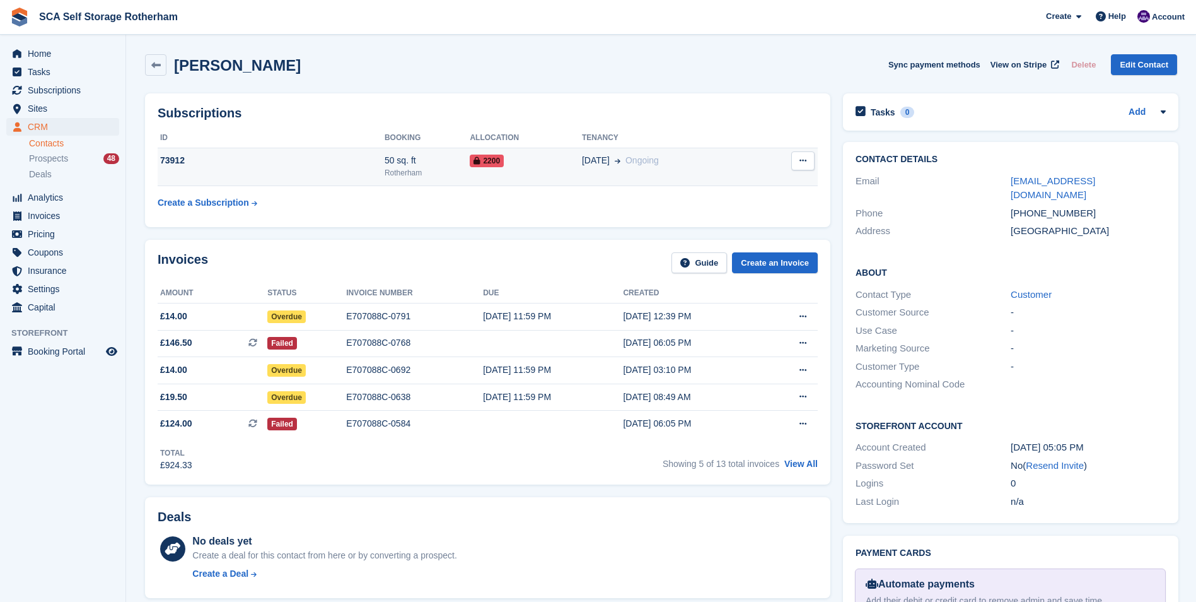
click at [465, 172] on div "Rotherham" at bounding box center [428, 172] width 86 height 11
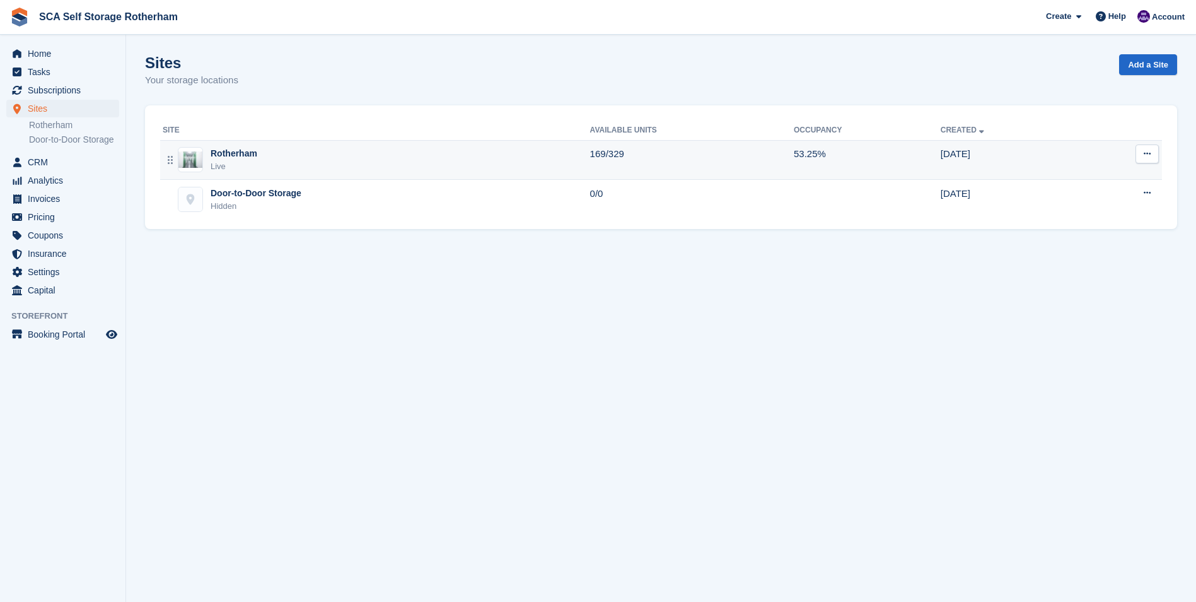
click at [260, 151] on div "Rotherham Live" at bounding box center [377, 160] width 428 height 26
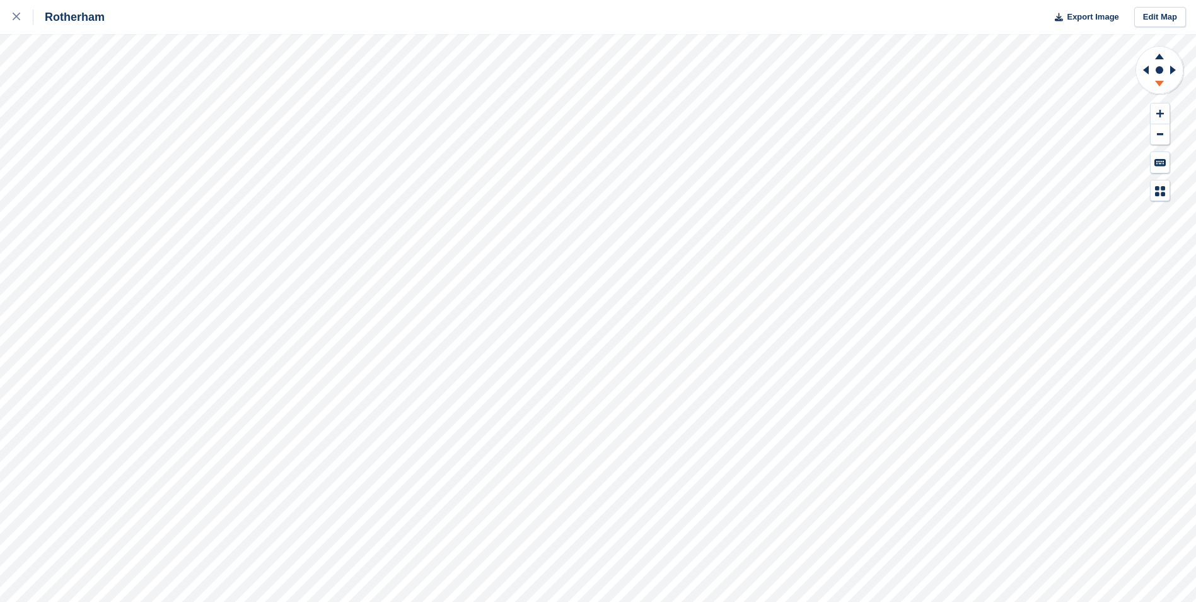
click at [1171, 81] on icon at bounding box center [1160, 86] width 33 height 16
click at [1138, 68] on icon at bounding box center [1145, 70] width 16 height 33
click at [1171, 70] on icon at bounding box center [1174, 70] width 6 height 9
click at [1141, 76] on icon at bounding box center [1145, 70] width 16 height 33
click at [1169, 73] on icon at bounding box center [1175, 70] width 16 height 33
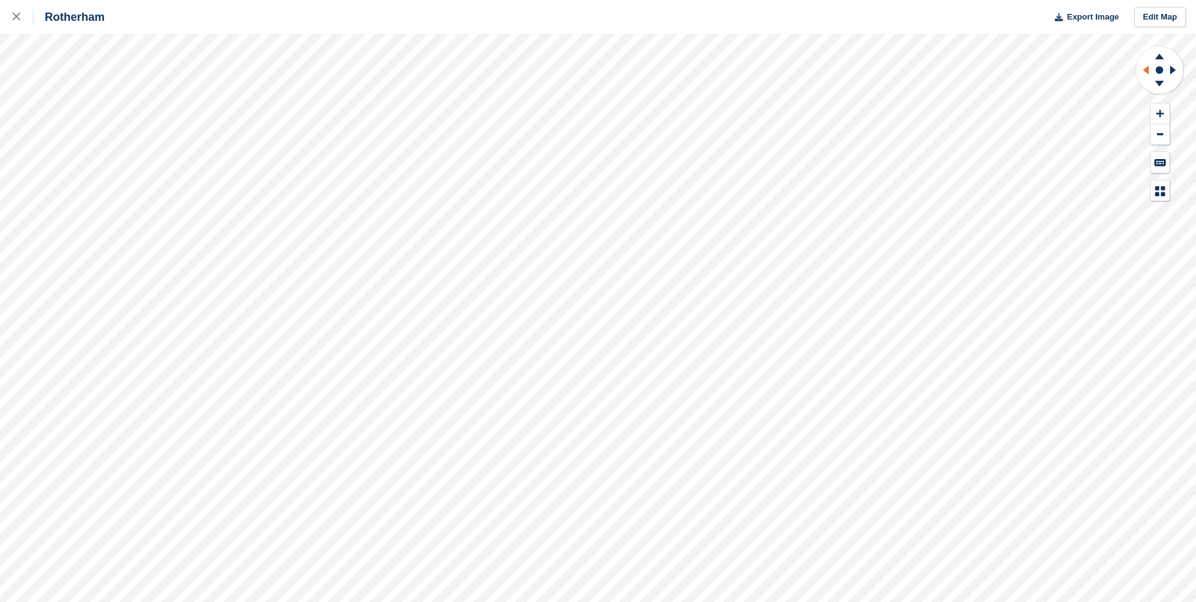
click at [1141, 71] on icon at bounding box center [1145, 70] width 16 height 33
click at [1155, 87] on icon at bounding box center [1160, 86] width 33 height 16
click at [1156, 60] on icon at bounding box center [1160, 55] width 33 height 16
click at [1161, 82] on icon at bounding box center [1160, 84] width 9 height 6
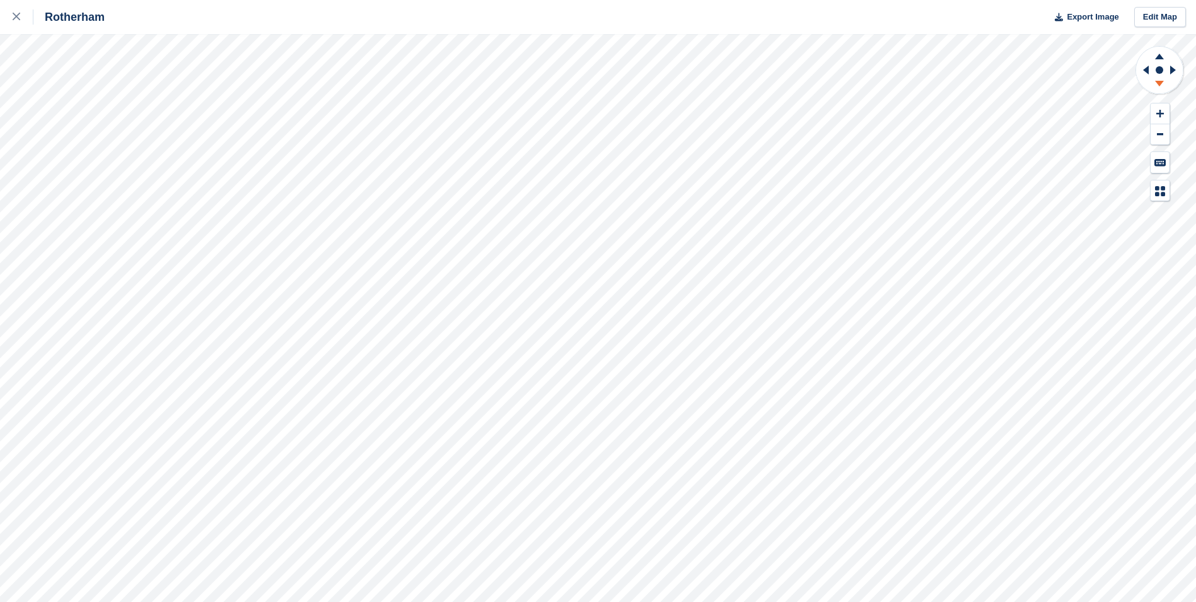
click at [1161, 82] on icon at bounding box center [1160, 84] width 9 height 6
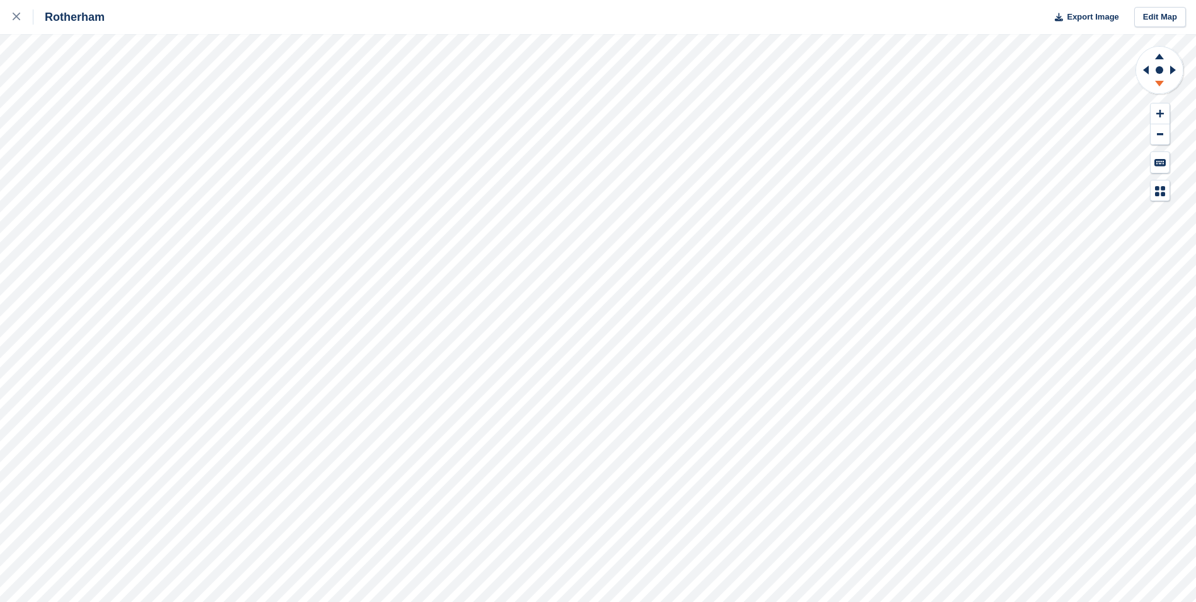
click at [1161, 82] on icon at bounding box center [1160, 84] width 9 height 6
click at [1144, 75] on icon at bounding box center [1145, 70] width 16 height 33
